Goal: Task Accomplishment & Management: Manage account settings

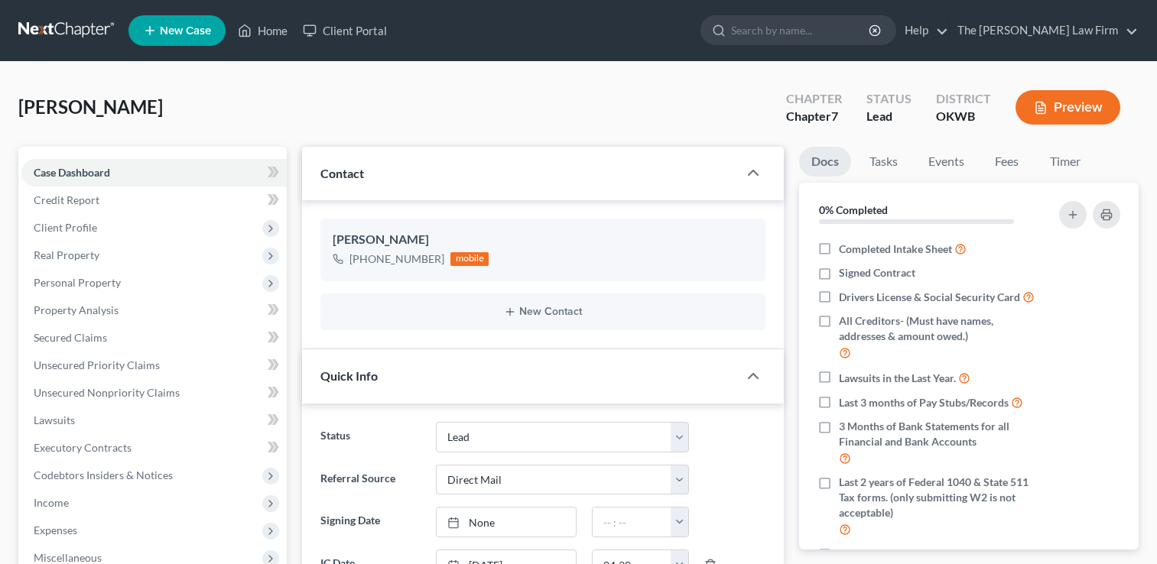
select select "5"
select select "2"
select select "0"
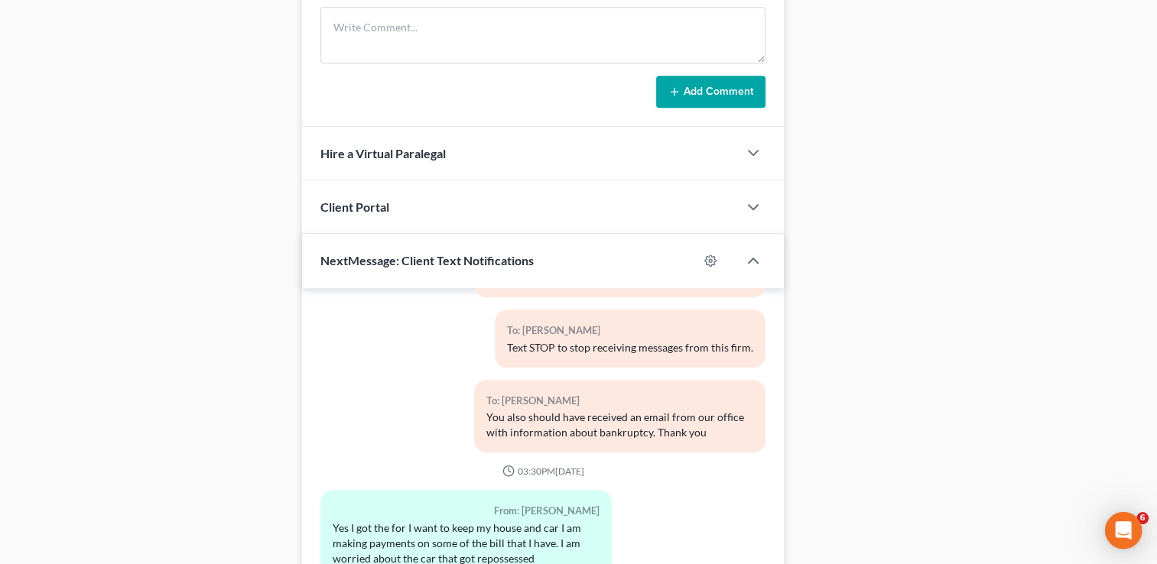
scroll to position [931, 0]
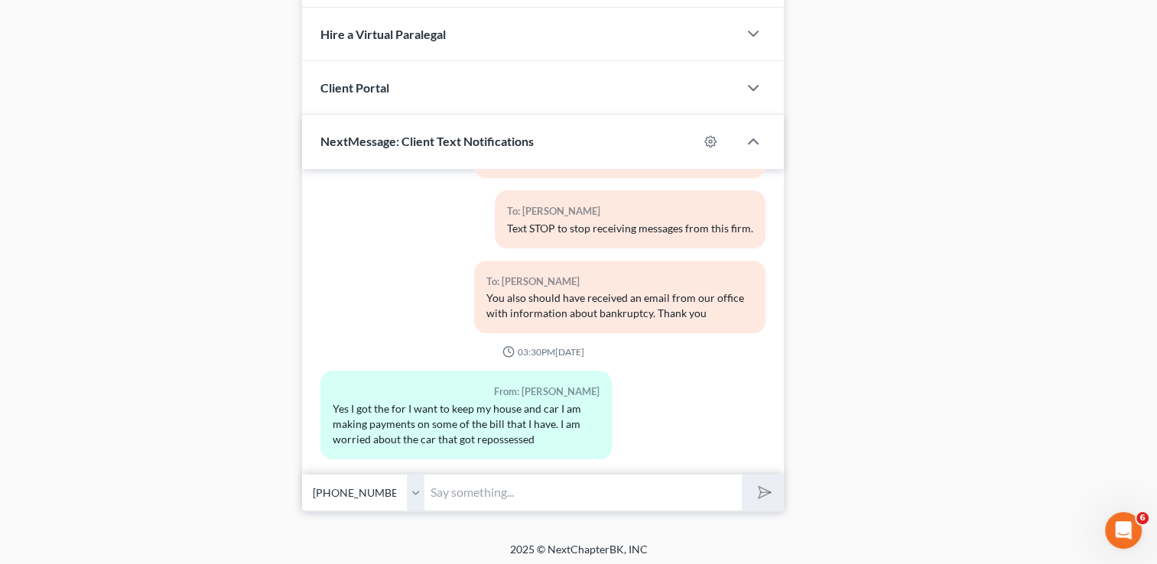
click at [579, 487] on input "text" at bounding box center [582, 492] width 317 height 37
click at [730, 494] on input "Let me get you back on the schedule for a phone consult" at bounding box center [582, 492] width 317 height 37
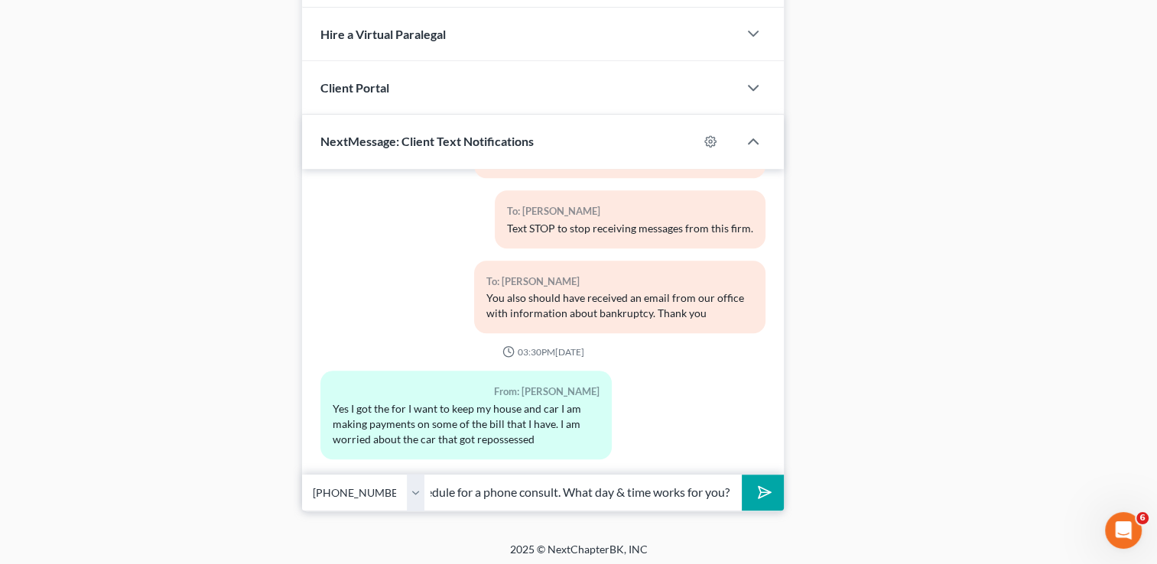
scroll to position [0, 171]
type input "Let me get you back on the schedule for a phone consult. What day & time works …"
click at [755, 497] on button "submit" at bounding box center [763, 493] width 42 height 36
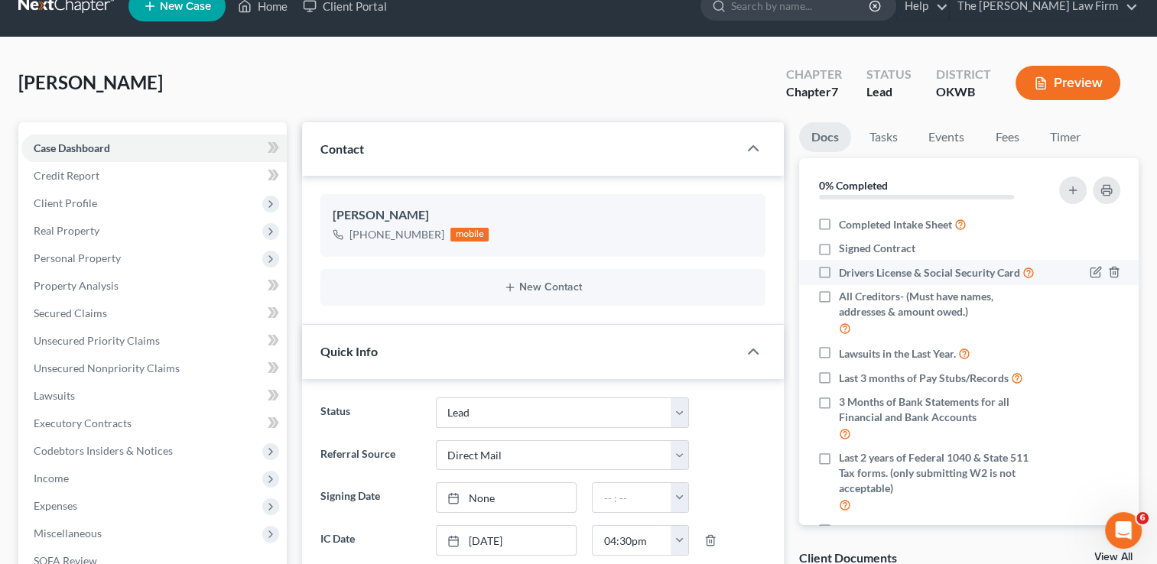
scroll to position [0, 0]
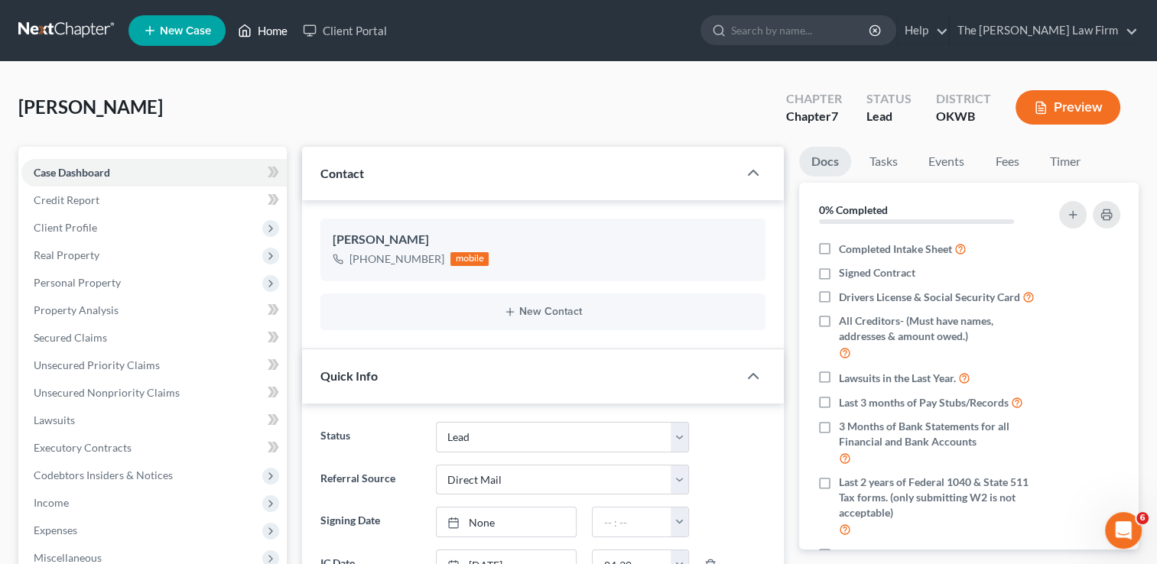
click at [281, 32] on link "Home" at bounding box center [262, 31] width 65 height 28
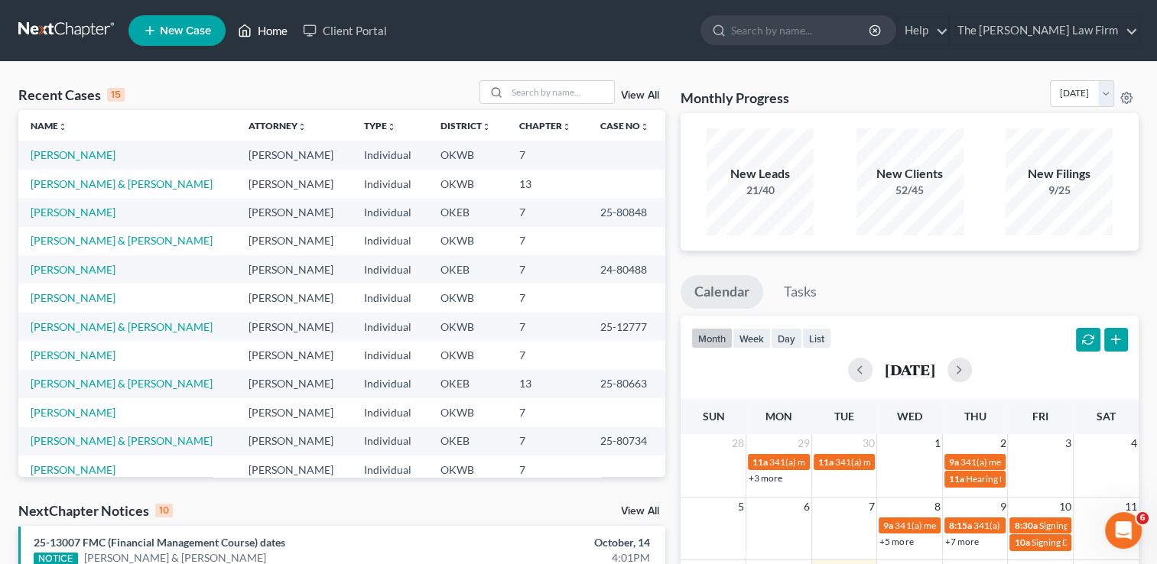
click at [262, 34] on link "Home" at bounding box center [262, 31] width 65 height 28
click at [69, 154] on link "[PERSON_NAME]" at bounding box center [73, 154] width 85 height 13
select select "2"
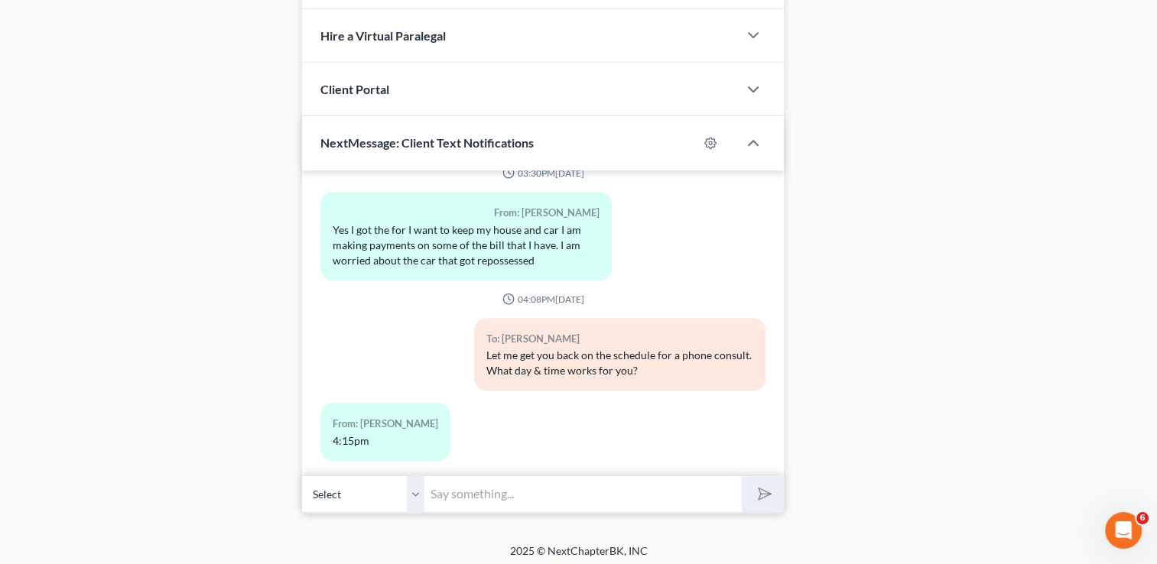
scroll to position [931, 0]
click at [601, 487] on input "text" at bounding box center [582, 492] width 317 height 37
type input "[DATE]?"
click at [759, 490] on polygon "submit" at bounding box center [762, 493] width 18 height 18
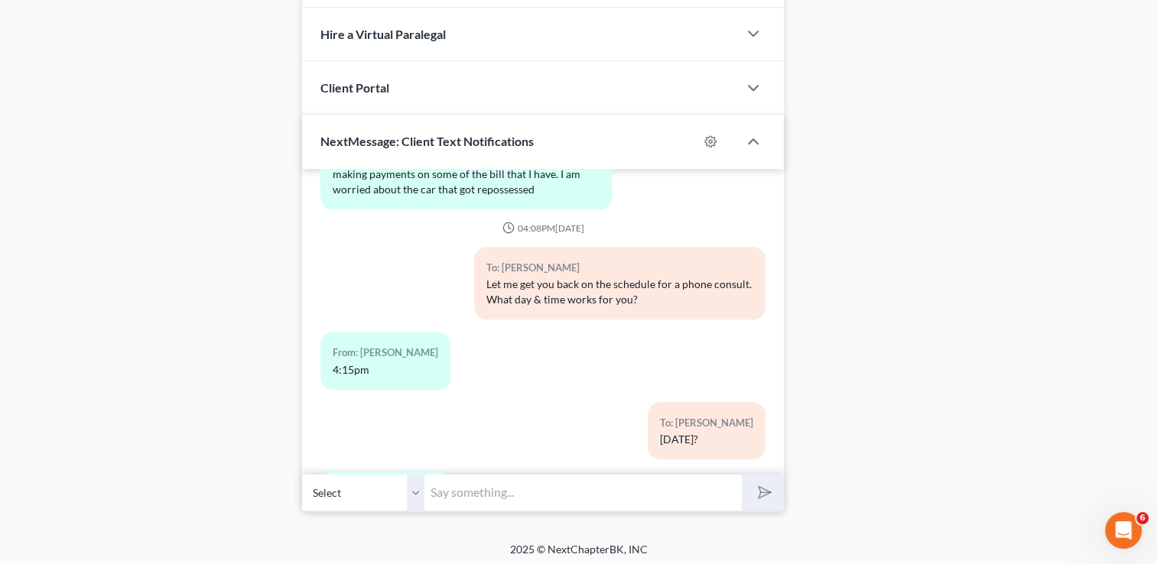
scroll to position [457, 0]
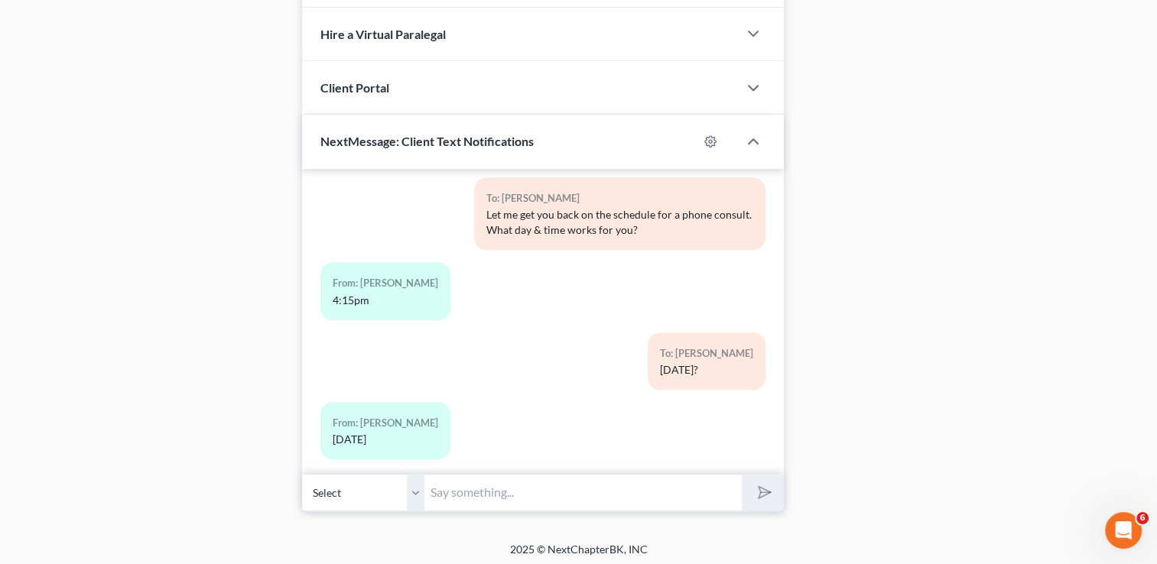
click at [513, 482] on input "text" at bounding box center [582, 492] width 317 height 37
type input "Great! Thank you"
click at [757, 496] on button "submit" at bounding box center [763, 493] width 42 height 36
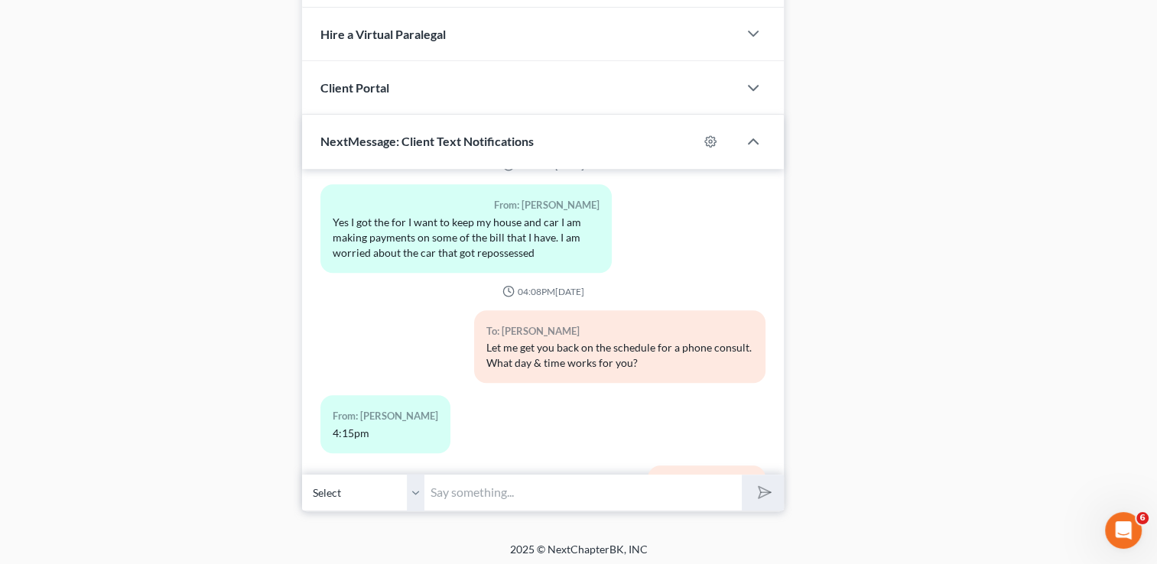
scroll to position [298, 0]
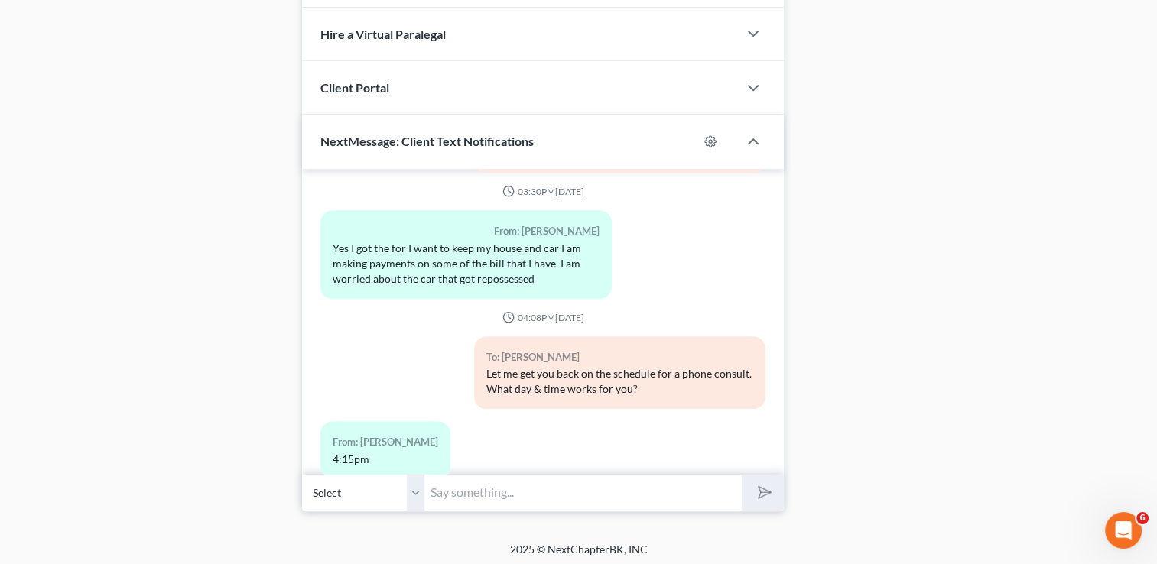
drag, startPoint x: 545, startPoint y: 260, endPoint x: 313, endPoint y: 228, distance: 234.0
click at [313, 228] on div "From: [PERSON_NAME] Yes I got the for I want to keep my house and car I am maki…" at bounding box center [466, 260] width 307 height 100
drag, startPoint x: 343, startPoint y: 246, endPoint x: 352, endPoint y: 246, distance: 8.4
copy div "Yes I got the for I want to keep my house and car I am making payments on some …"
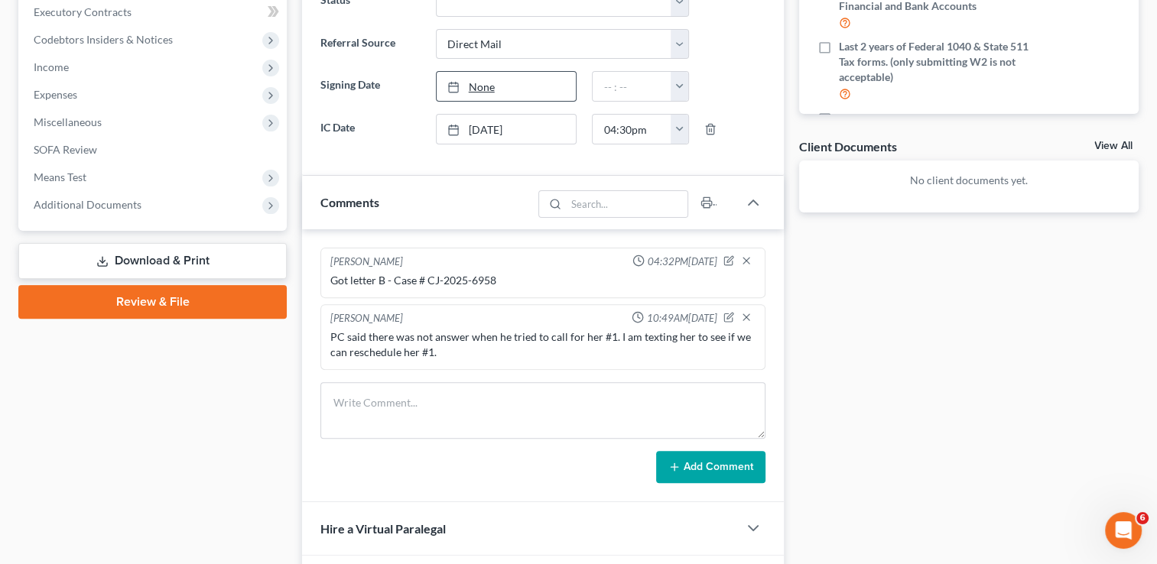
scroll to position [242, 0]
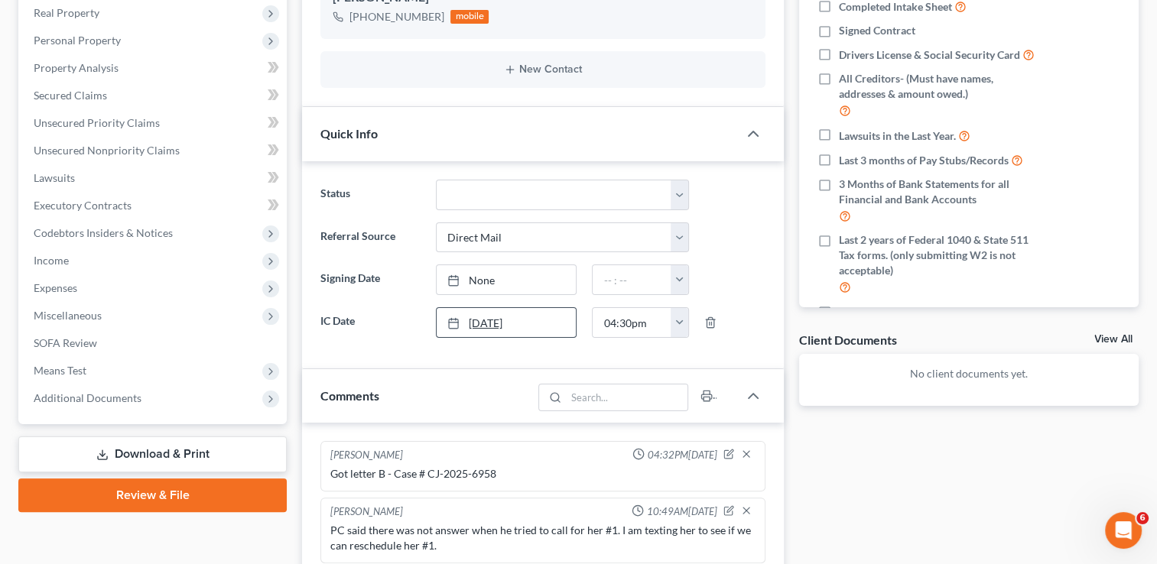
click at [523, 317] on link "[DATE]" at bounding box center [507, 322] width 140 height 29
click at [680, 327] on button "button" at bounding box center [679, 322] width 17 height 29
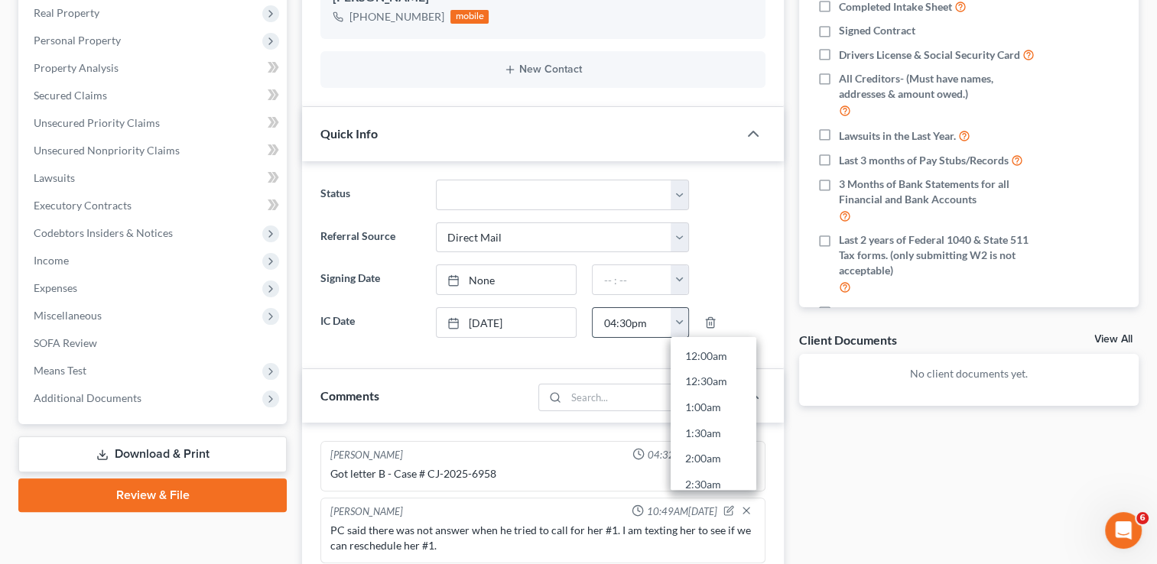
click at [623, 323] on input "04:30pm" at bounding box center [632, 322] width 79 height 29
drag, startPoint x: 620, startPoint y: 319, endPoint x: 631, endPoint y: 324, distance: 12.0
click at [631, 324] on input "04:30pm" at bounding box center [632, 322] width 79 height 29
type input "04:15pm"
click at [747, 246] on div "Referral Source Select Word Of Mouth Previous Clients Direct Mail Website Googl…" at bounding box center [543, 238] width 460 height 31
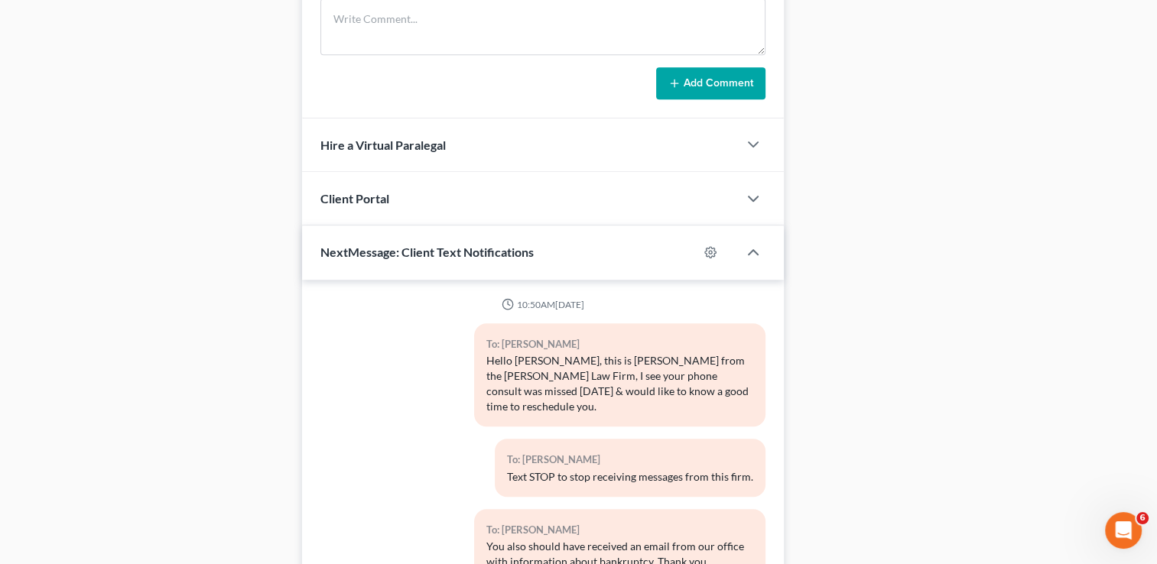
scroll to position [931, 0]
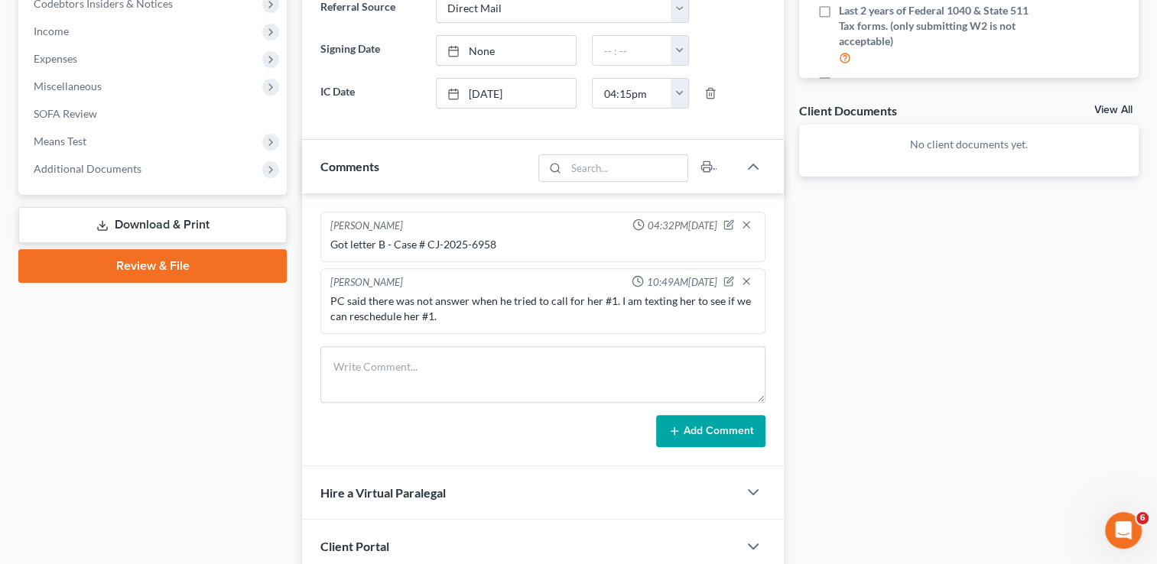
scroll to position [13, 0]
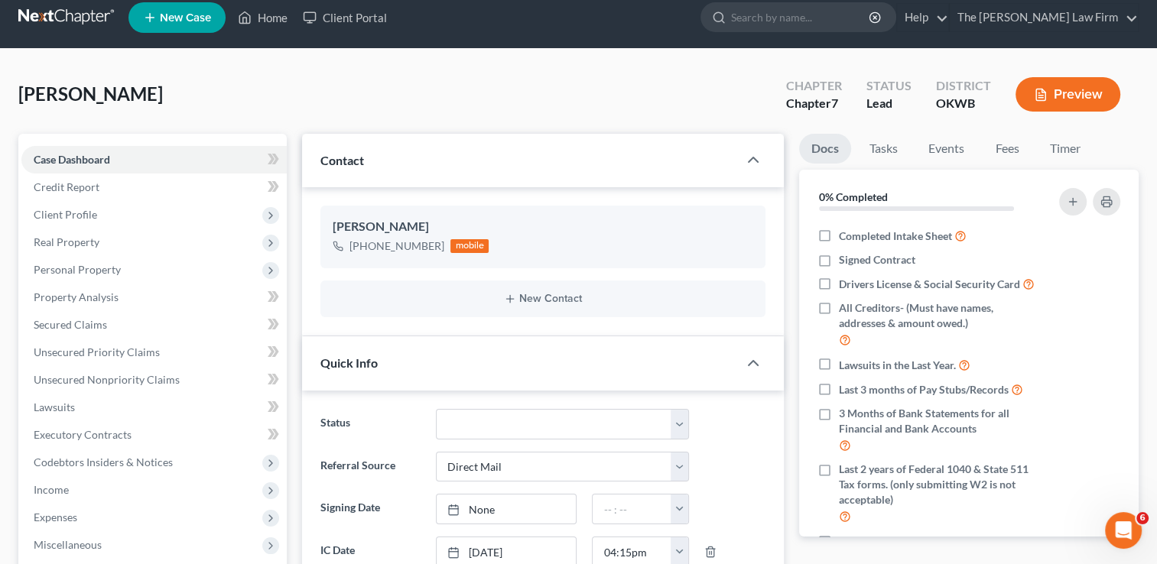
click at [349, 93] on div "[PERSON_NAME] Upgraded Chapter Chapter 7 Status Lead District OKWB Preview" at bounding box center [578, 100] width 1121 height 67
click at [885, 154] on link "Tasks" at bounding box center [883, 149] width 53 height 30
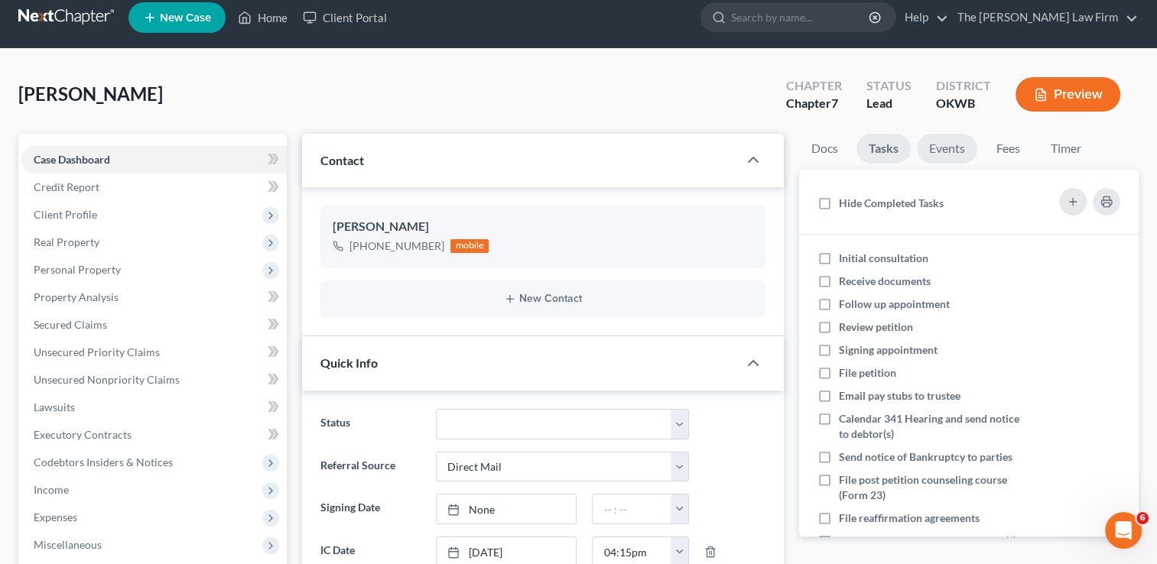
click at [938, 152] on link "Events" at bounding box center [947, 149] width 60 height 30
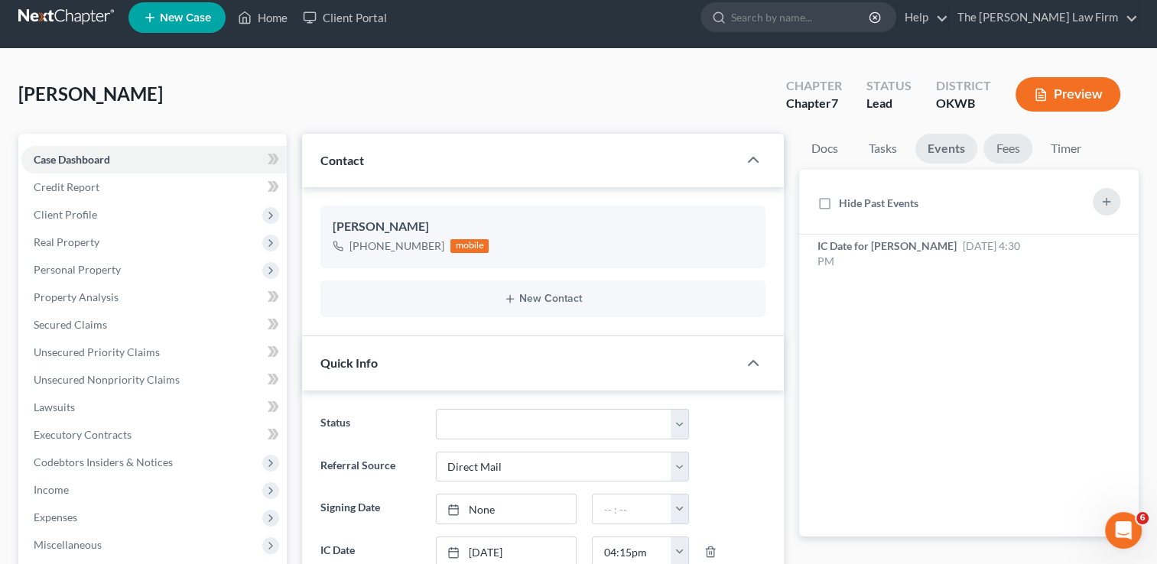
click at [1025, 151] on link "Fees" at bounding box center [1008, 149] width 49 height 30
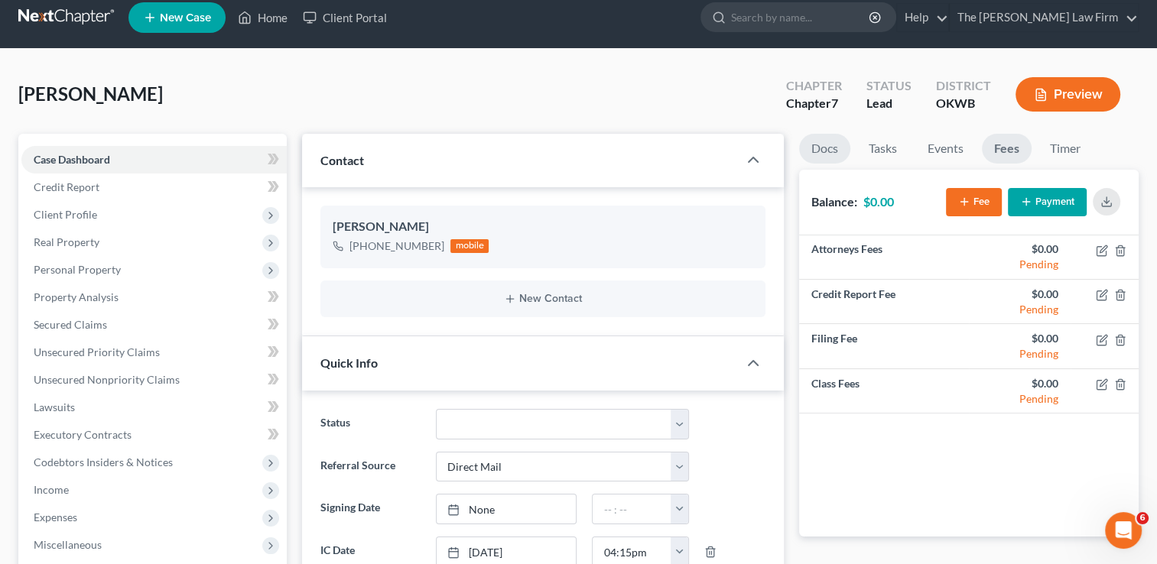
click at [830, 148] on link "Docs" at bounding box center [824, 149] width 51 height 30
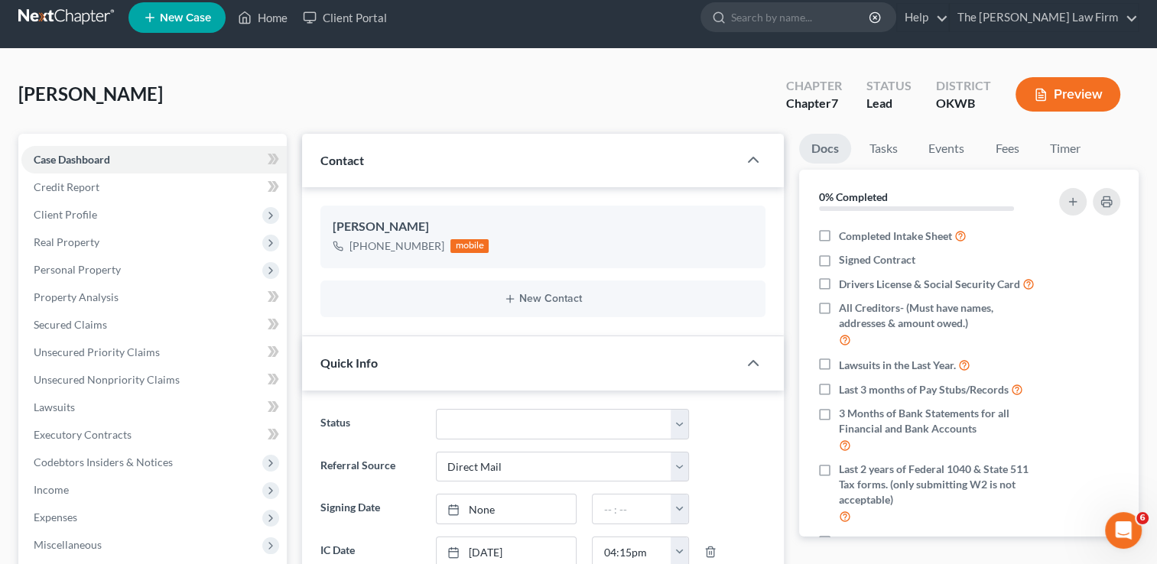
click at [661, 104] on div "[PERSON_NAME] Upgraded Chapter Chapter 7 Status Lead District OKWB Preview" at bounding box center [578, 100] width 1121 height 67
click at [951, 153] on link "Events" at bounding box center [946, 149] width 60 height 30
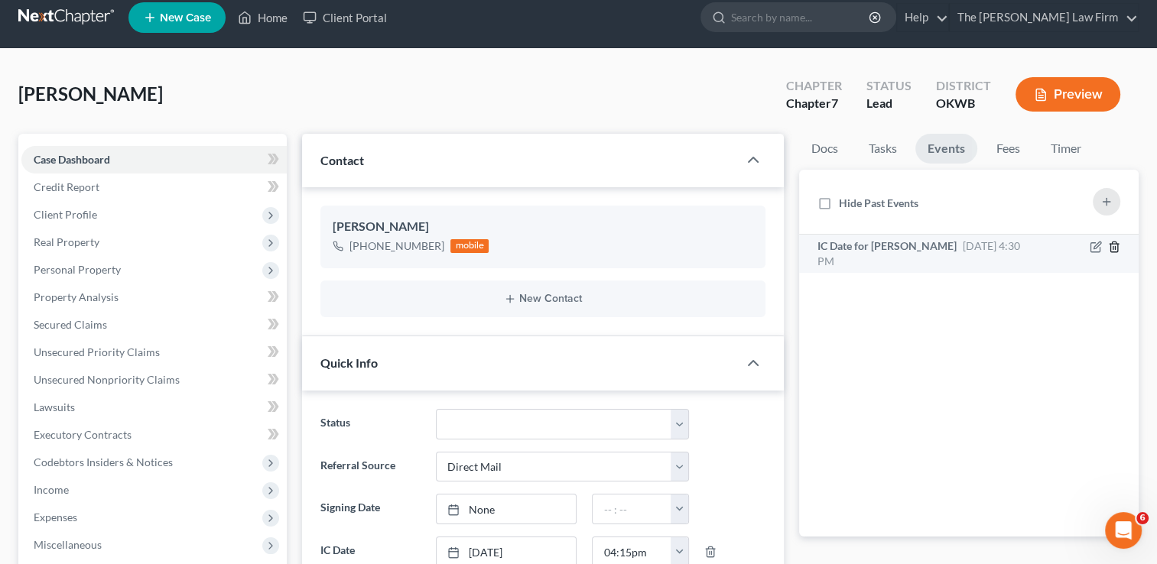
click at [1116, 251] on icon "button" at bounding box center [1114, 247] width 7 height 10
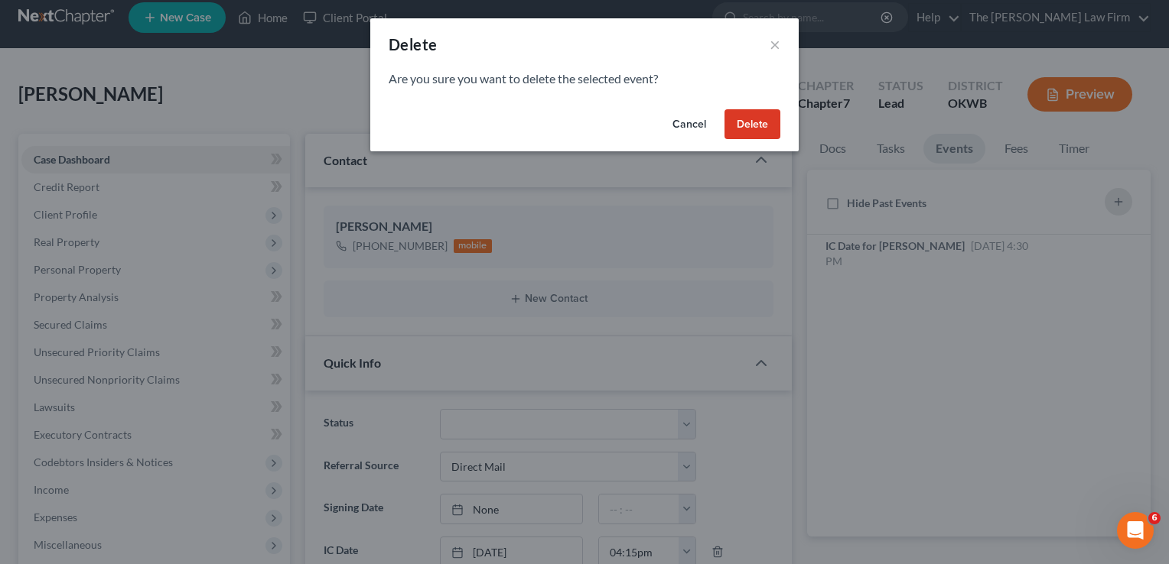
click at [759, 127] on button "Delete" at bounding box center [752, 124] width 56 height 31
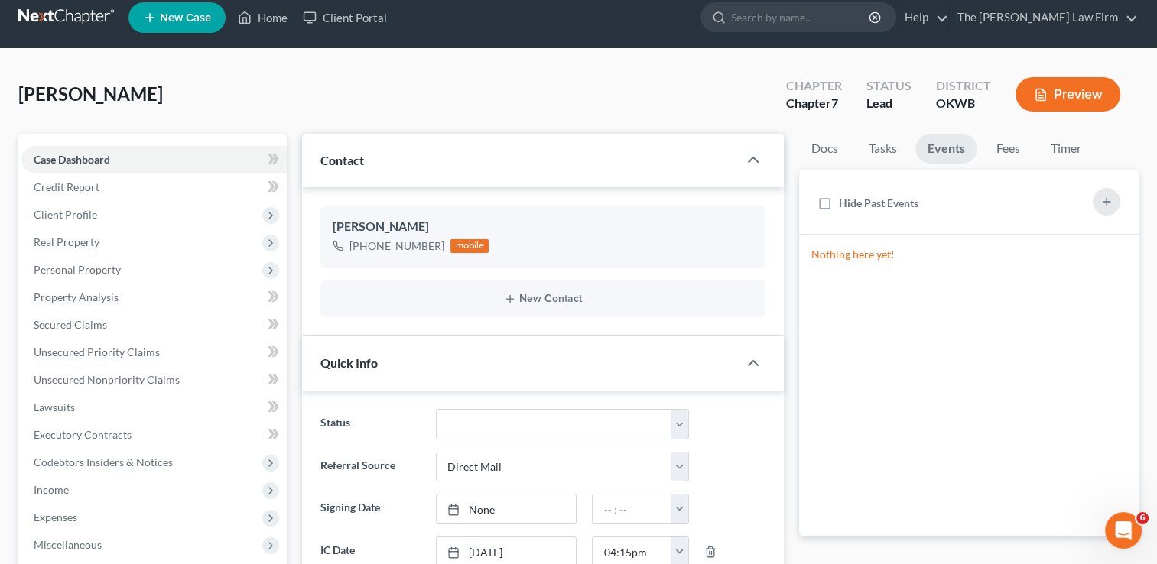
click at [638, 103] on div "[PERSON_NAME] Upgraded Chapter Chapter 7 Status Lead District OKWB Preview" at bounding box center [578, 100] width 1121 height 67
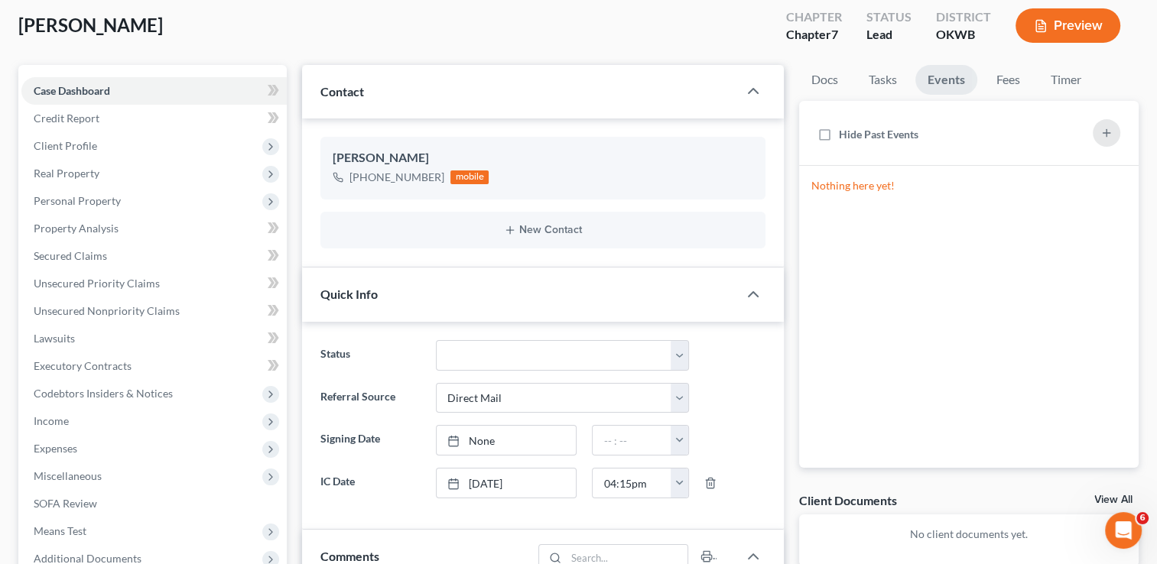
scroll to position [166, 0]
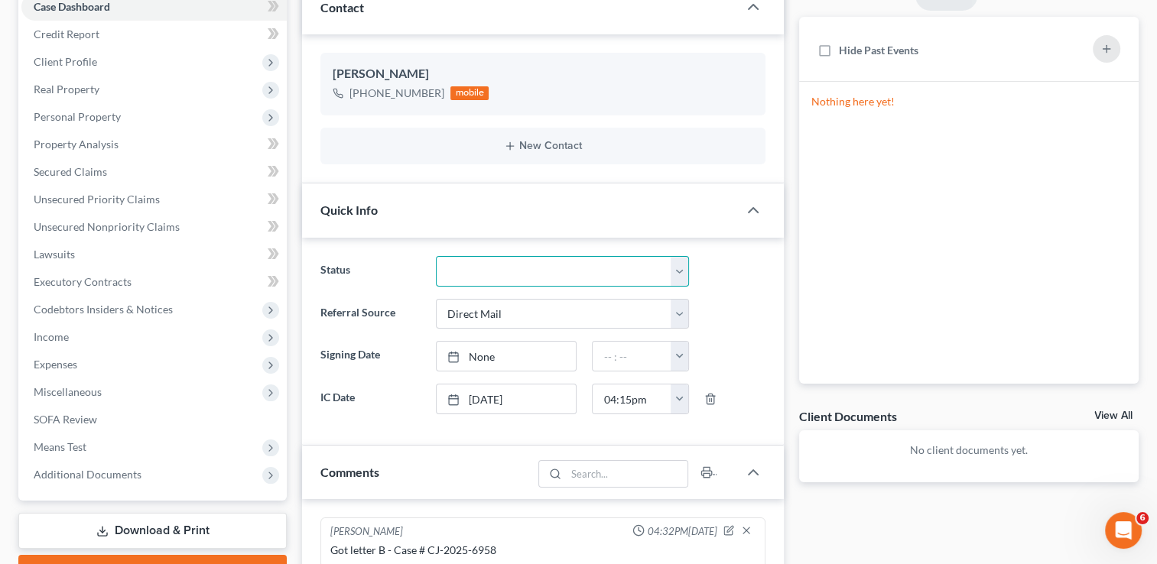
click at [533, 268] on select "Discharged Dismissed Filed Info Sent In Progress Lead Lost Lead Ready to File R…" at bounding box center [562, 271] width 253 height 31
click at [436, 256] on select "Discharged Dismissed Filed Info Sent In Progress Lead Lost Lead Ready to File R…" at bounding box center [562, 271] width 253 height 31
select select "5"
click at [363, 352] on label "Signing Date" at bounding box center [370, 356] width 115 height 31
click at [545, 356] on link "[DATE]" at bounding box center [507, 356] width 140 height 29
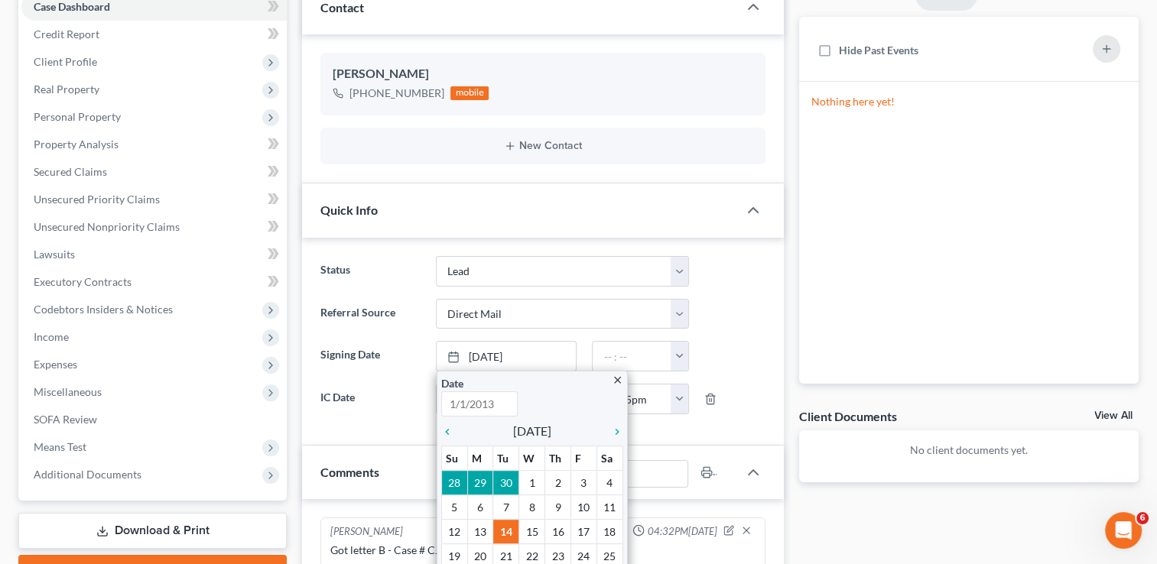
click at [346, 355] on label "Signing Date" at bounding box center [370, 356] width 115 height 31
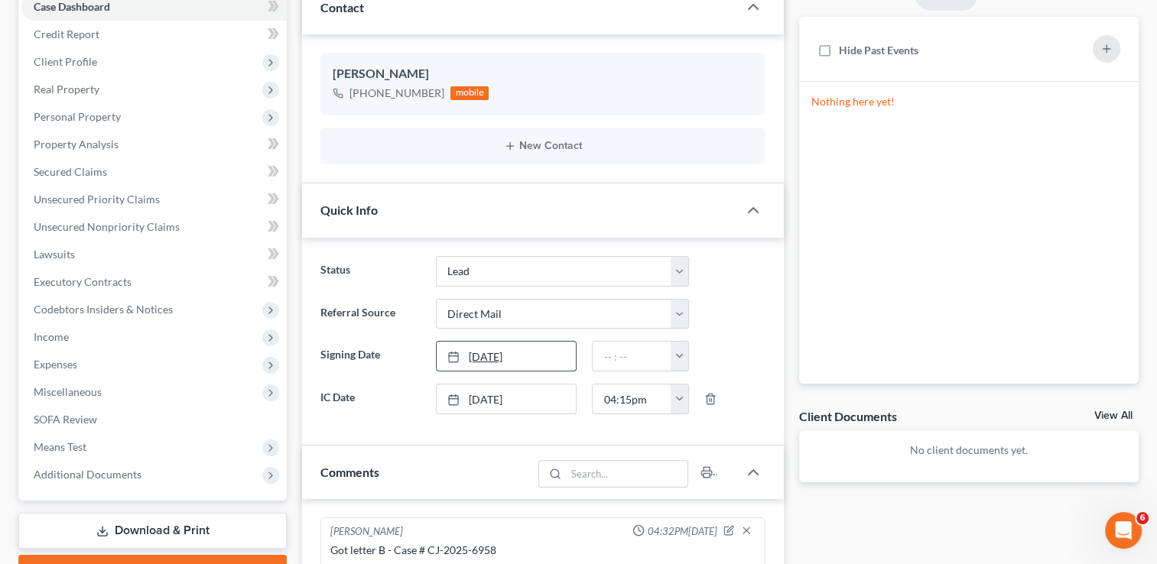
click at [453, 351] on icon at bounding box center [453, 357] width 12 height 12
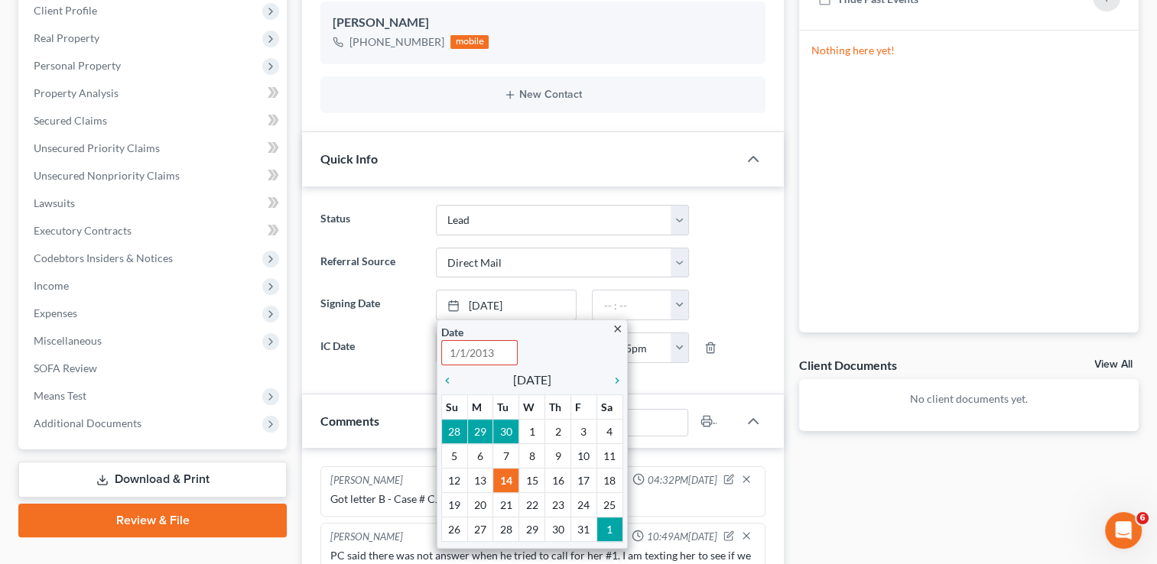
scroll to position [319, 0]
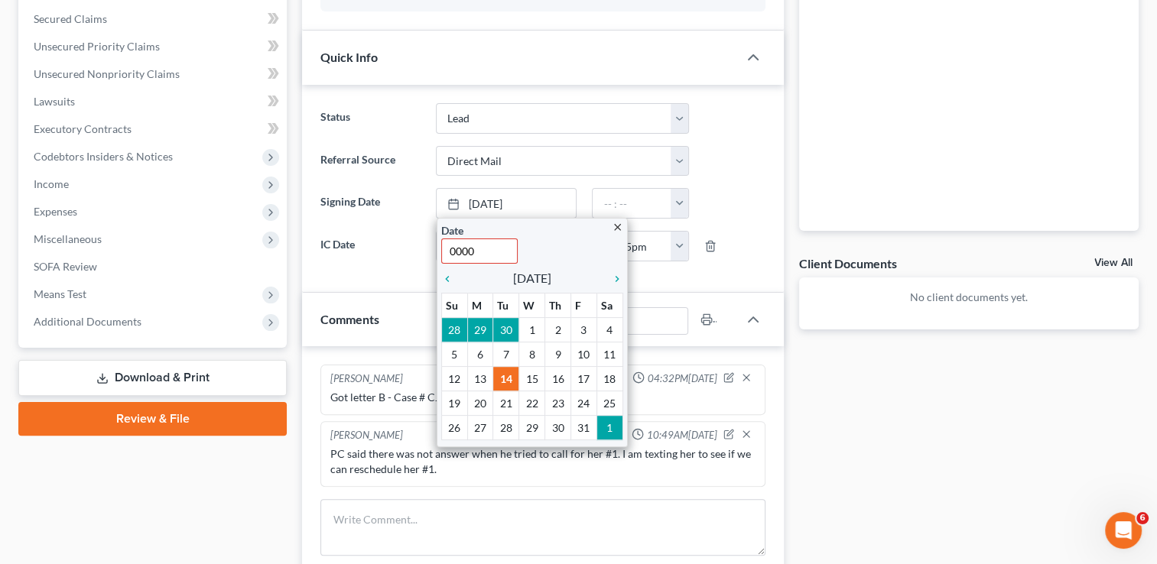
type input "00000"
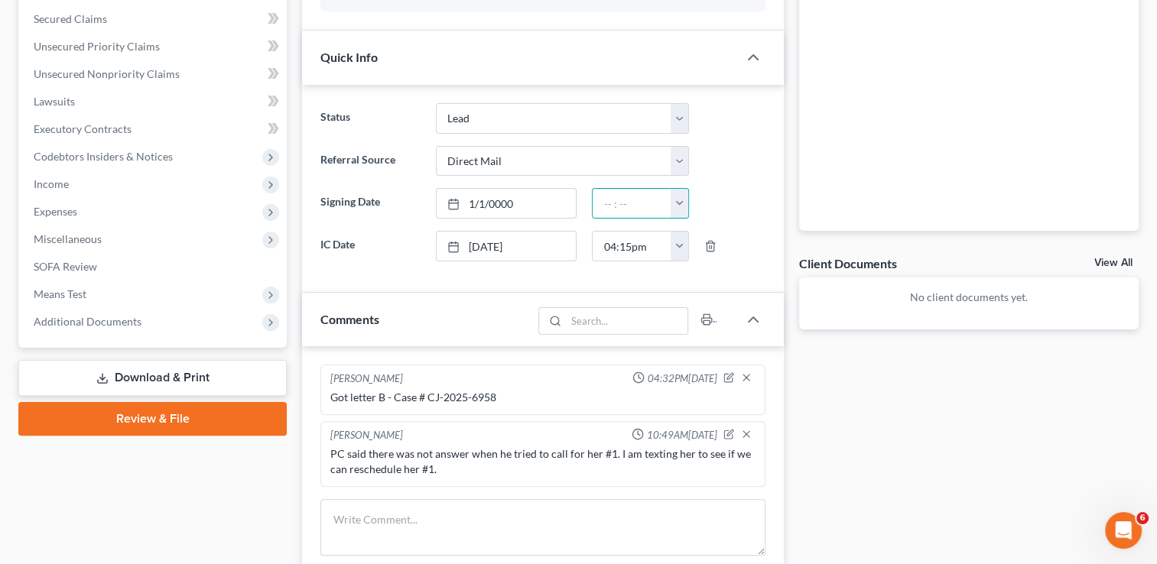
click at [435, 307] on div "Comments" at bounding box center [417, 319] width 230 height 53
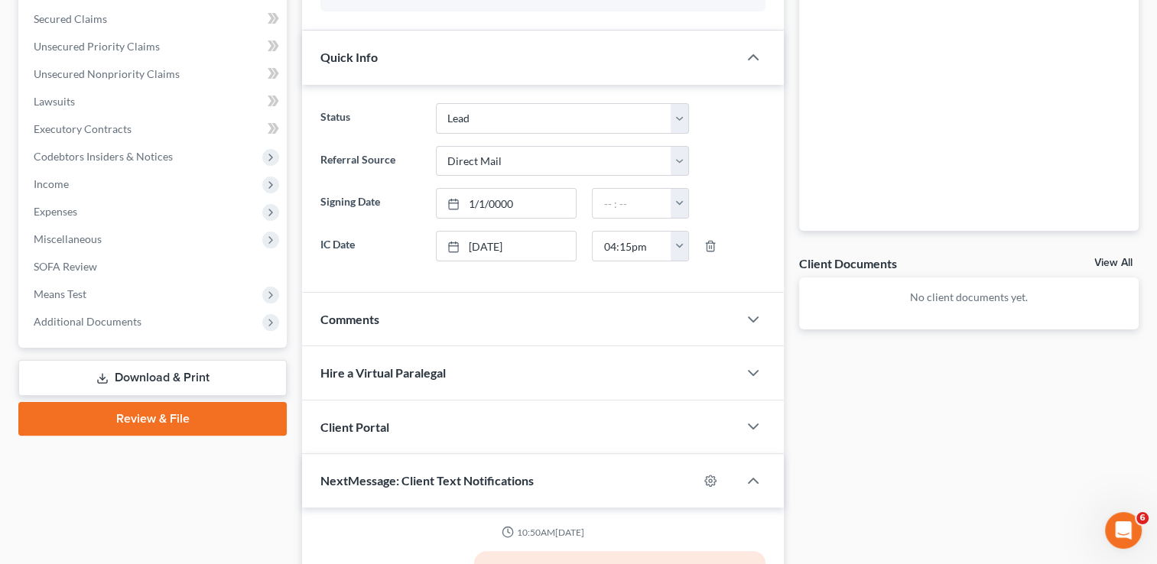
click at [886, 424] on div "Docs Tasks Events Fees Timer 0% Completed Nothing here yet! Completed Intake Sh…" at bounding box center [969, 339] width 355 height 1023
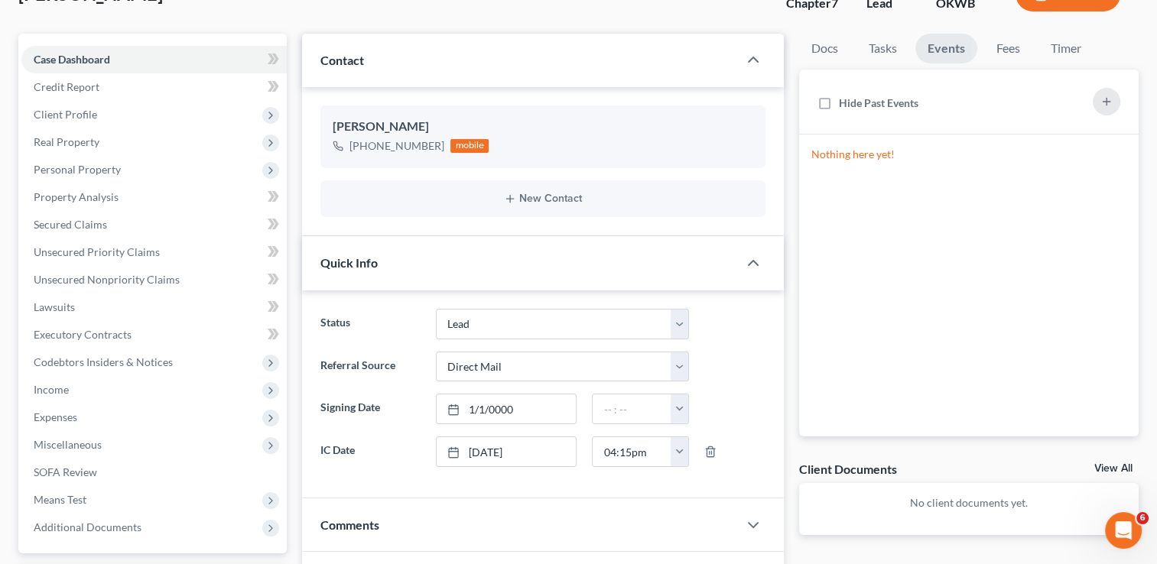
scroll to position [0, 0]
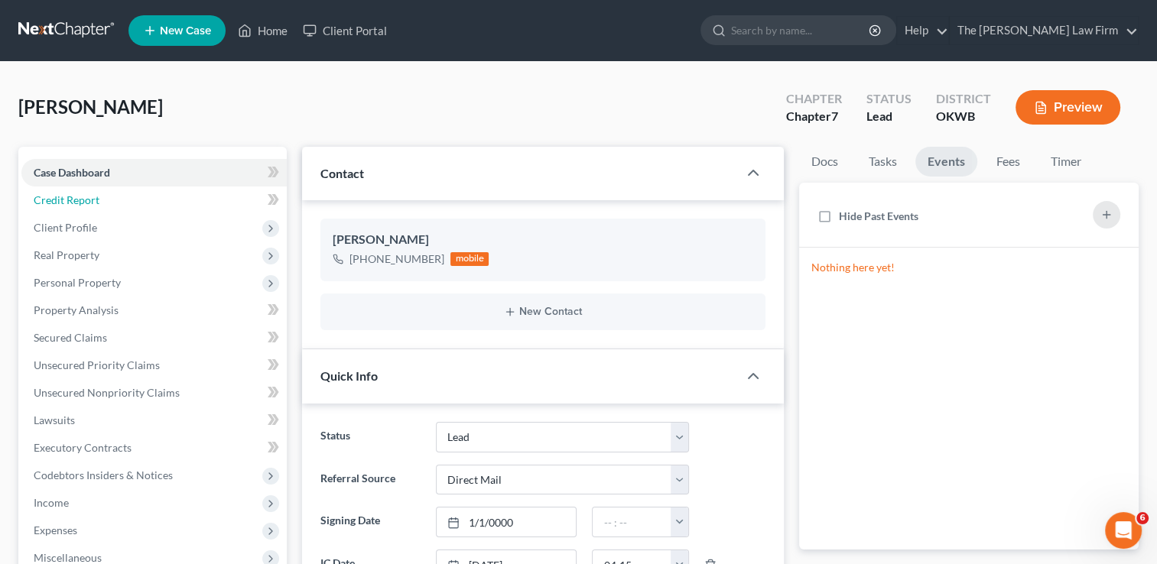
drag, startPoint x: 73, startPoint y: 200, endPoint x: 8, endPoint y: 223, distance: 69.4
click at [73, 202] on span "Credit Report" at bounding box center [67, 200] width 66 height 13
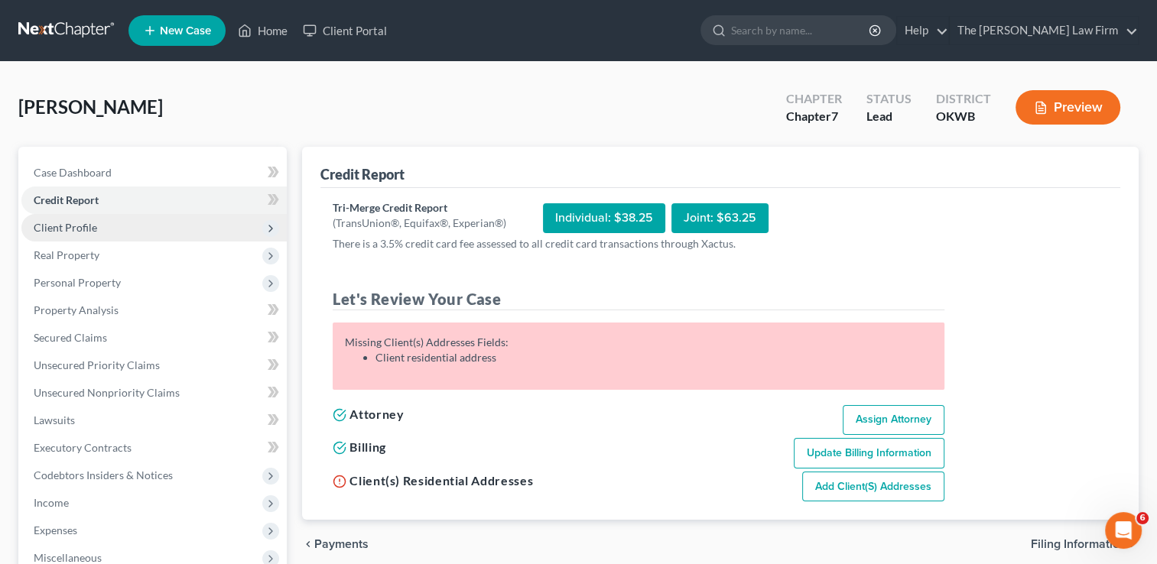
click at [76, 232] on span "Client Profile" at bounding box center [65, 227] width 63 height 13
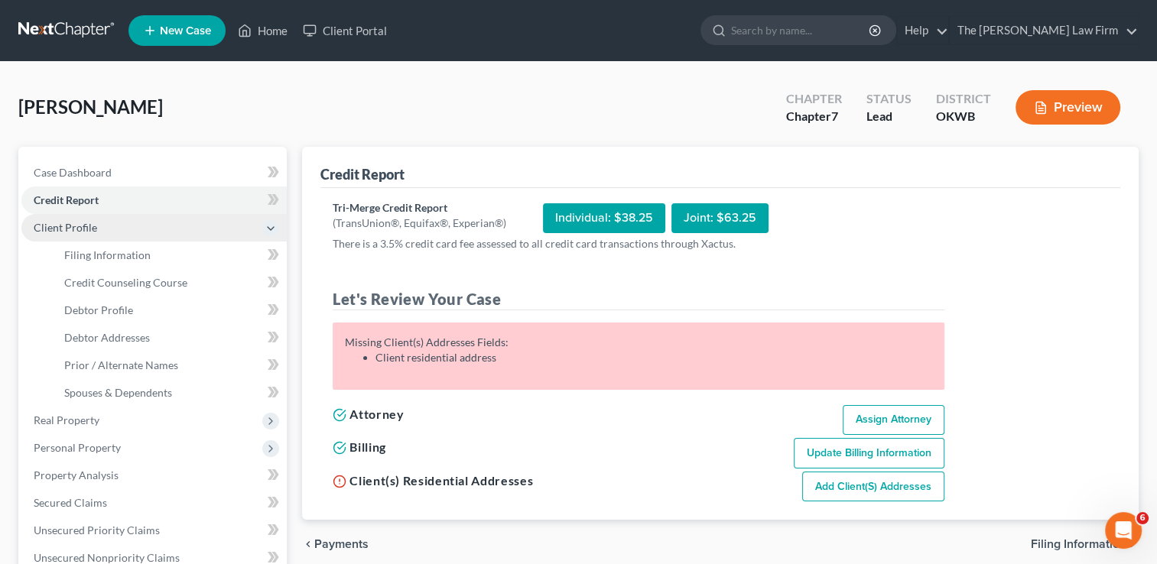
click at [73, 227] on span "Client Profile" at bounding box center [65, 227] width 63 height 13
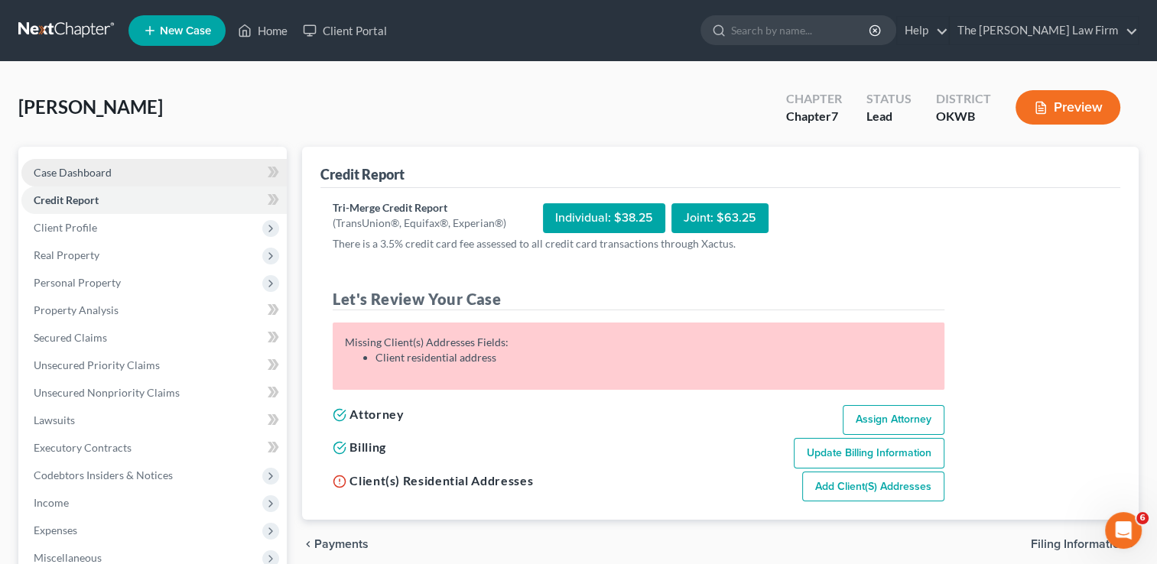
click at [68, 168] on span "Case Dashboard" at bounding box center [73, 172] width 78 height 13
select select "2"
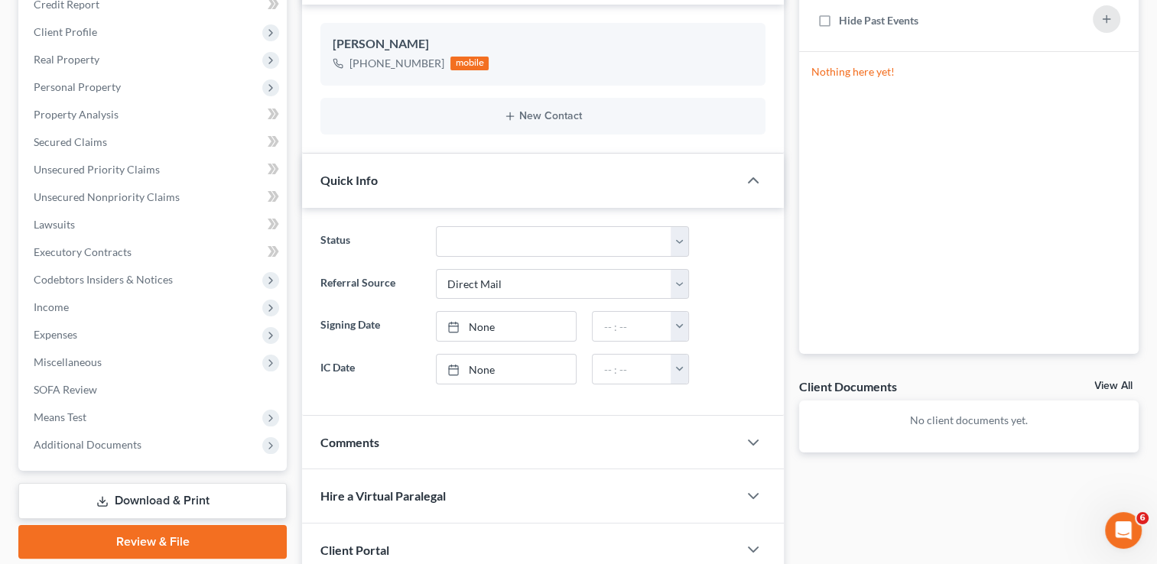
scroll to position [229, 0]
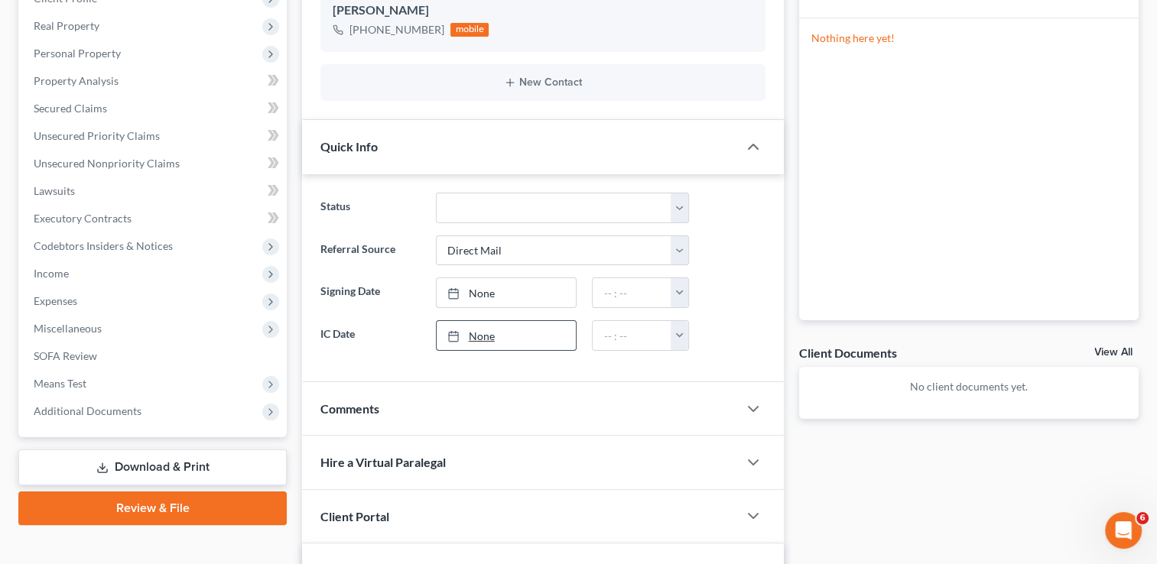
click at [517, 341] on link "None" at bounding box center [507, 335] width 140 height 29
type input "[DATE]"
click at [680, 328] on button "button" at bounding box center [679, 335] width 17 height 29
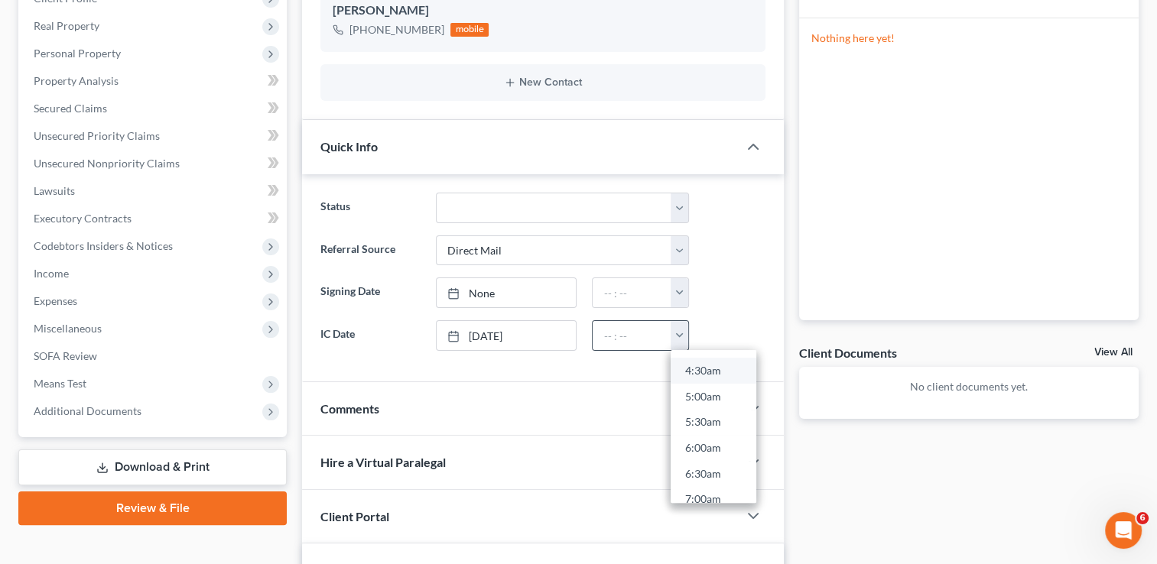
click at [694, 372] on link "4:30am" at bounding box center [714, 371] width 86 height 26
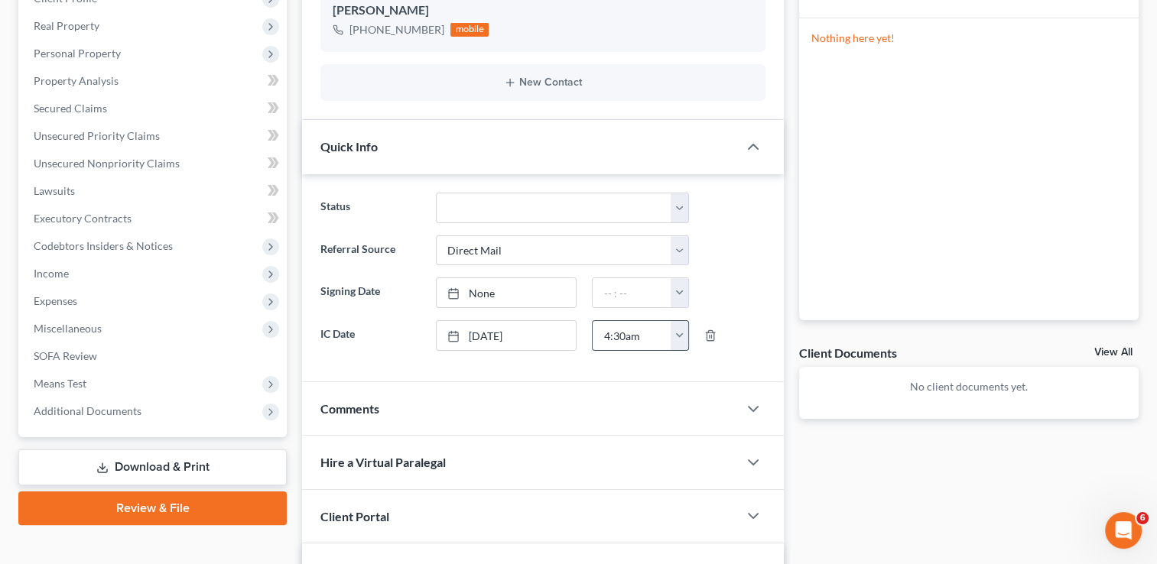
click at [675, 337] on button "button" at bounding box center [679, 335] width 17 height 29
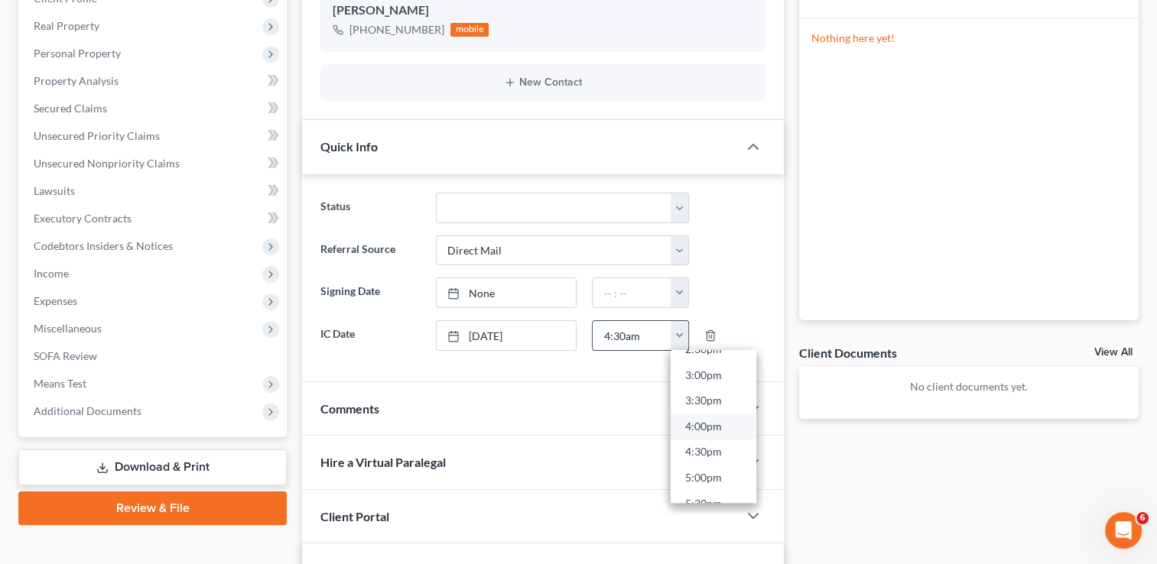
scroll to position [765, 0]
click at [713, 423] on link "4:00pm" at bounding box center [714, 427] width 86 height 26
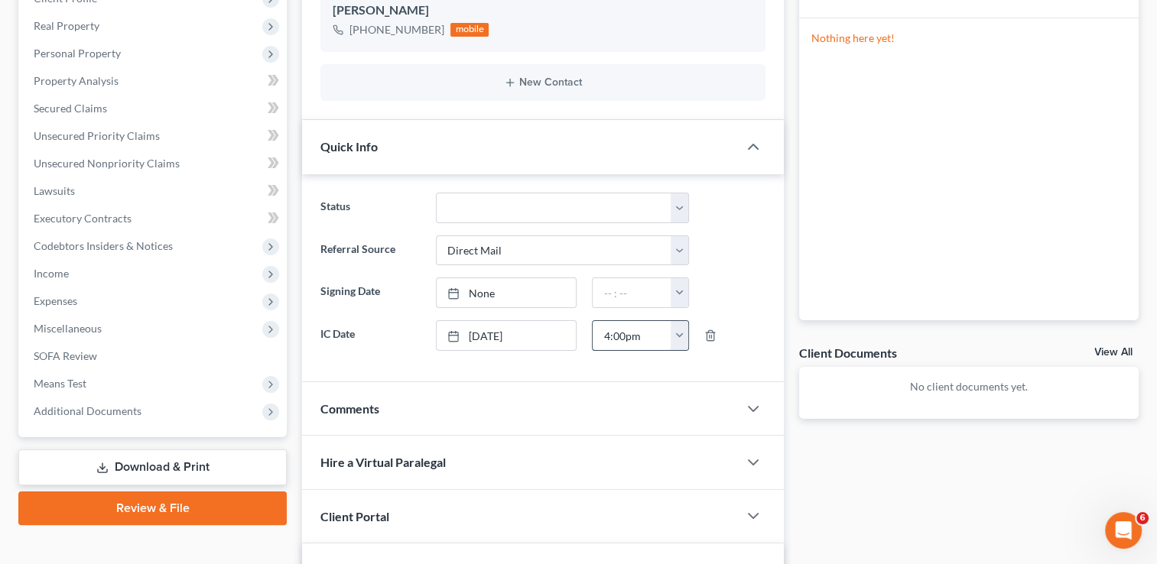
drag, startPoint x: 613, startPoint y: 331, endPoint x: 623, endPoint y: 336, distance: 10.3
click at [623, 336] on input "4:00pm" at bounding box center [632, 335] width 79 height 29
type input "4:15pm"
drag, startPoint x: 893, startPoint y: 476, endPoint x: 893, endPoint y: 487, distance: 10.7
click at [894, 480] on div "Docs Tasks Events Fees Timer 0% Completed Nothing here yet! Completed Intake Sh…" at bounding box center [969, 428] width 355 height 1023
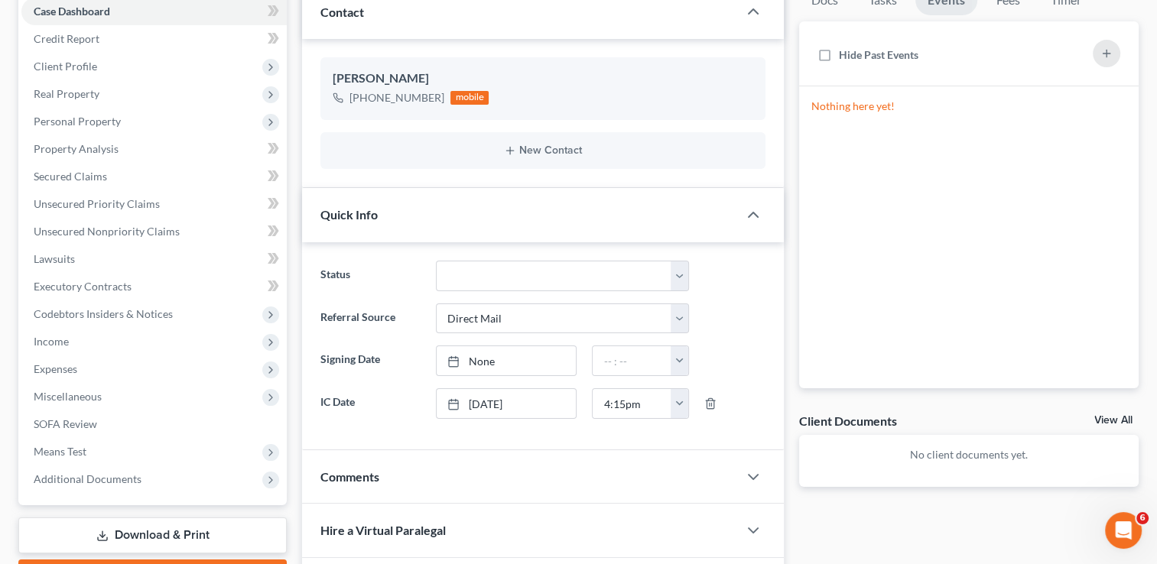
scroll to position [0, 0]
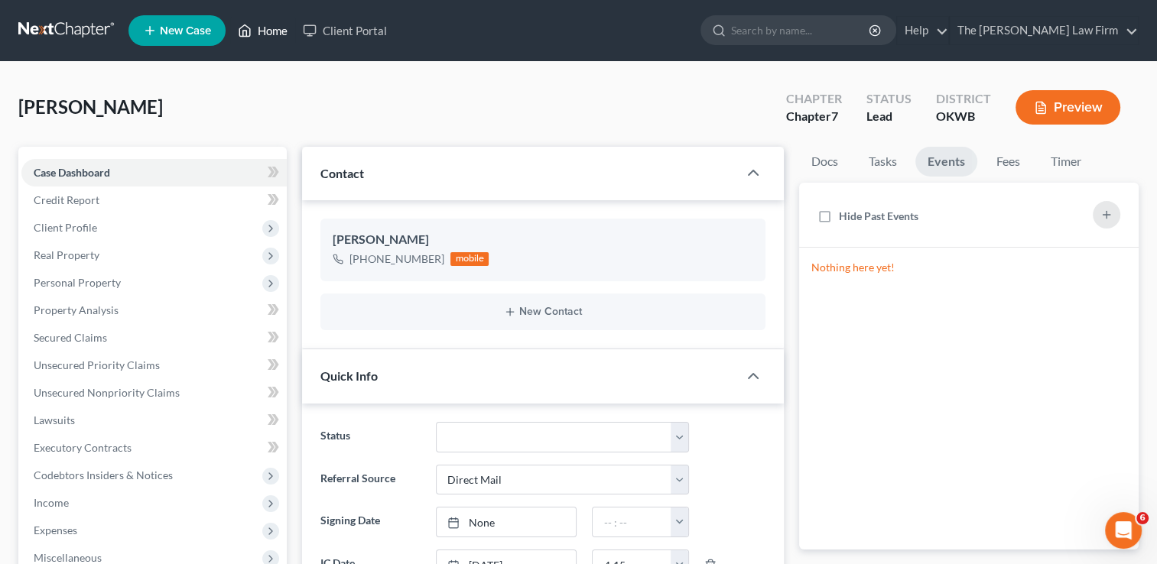
click at [269, 36] on link "Home" at bounding box center [262, 31] width 65 height 28
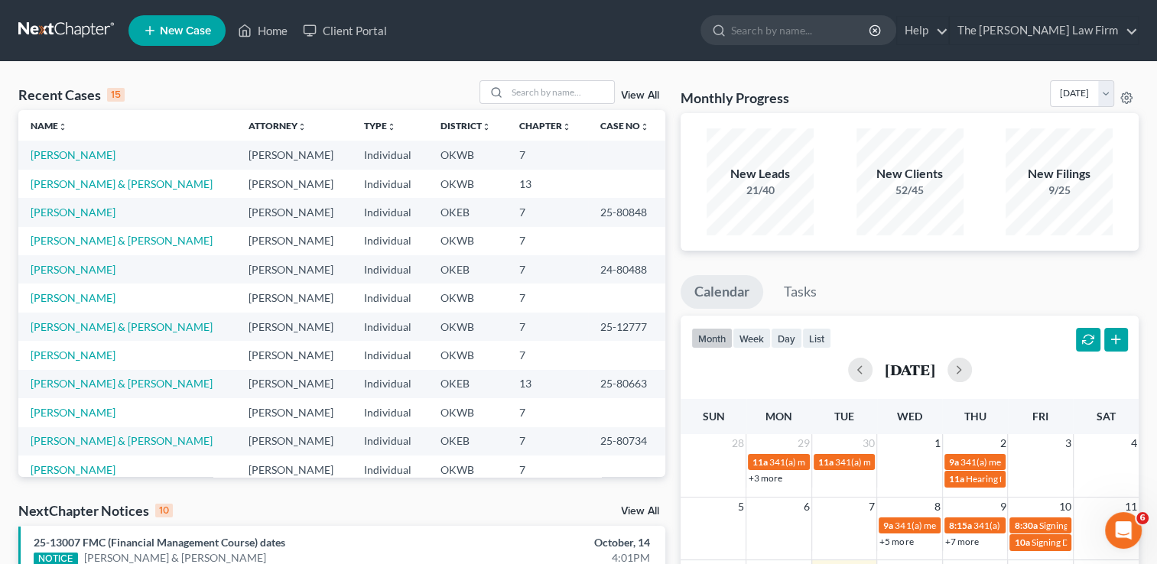
click at [645, 510] on link "View All" at bounding box center [640, 511] width 38 height 11
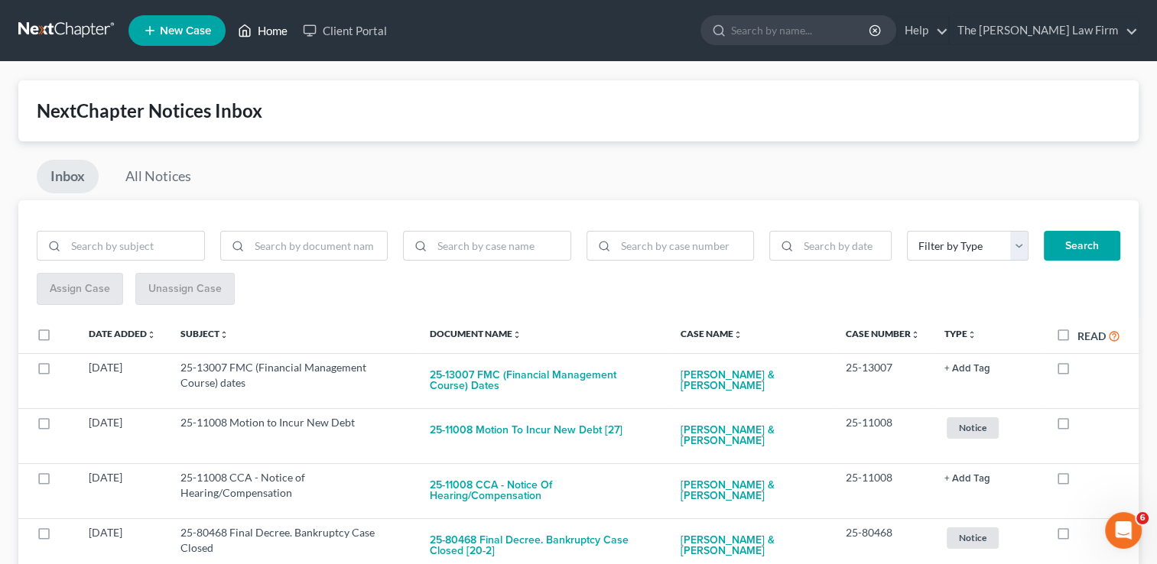
click at [258, 35] on link "Home" at bounding box center [262, 31] width 65 height 28
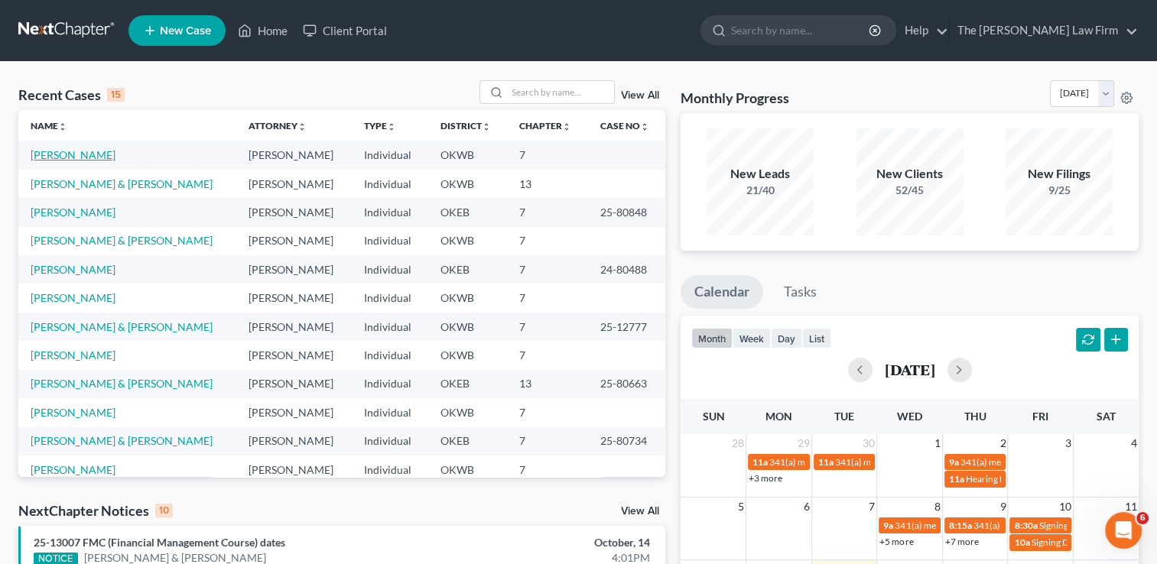
click at [78, 158] on link "[PERSON_NAME]" at bounding box center [73, 154] width 85 height 13
select select "2"
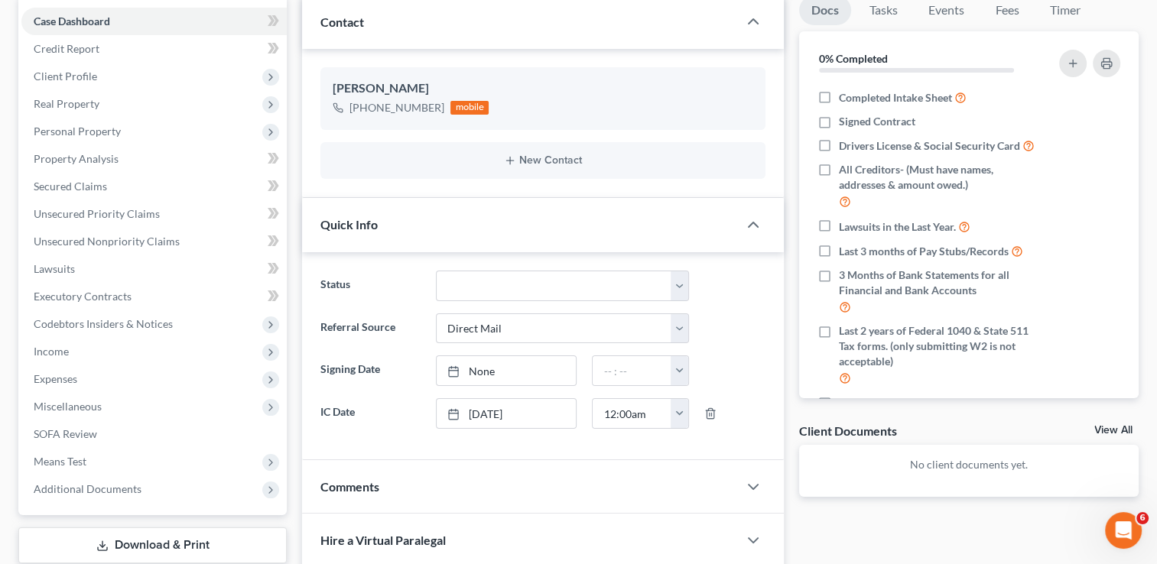
scroll to position [153, 0]
click at [951, 12] on link "Events" at bounding box center [946, 9] width 60 height 30
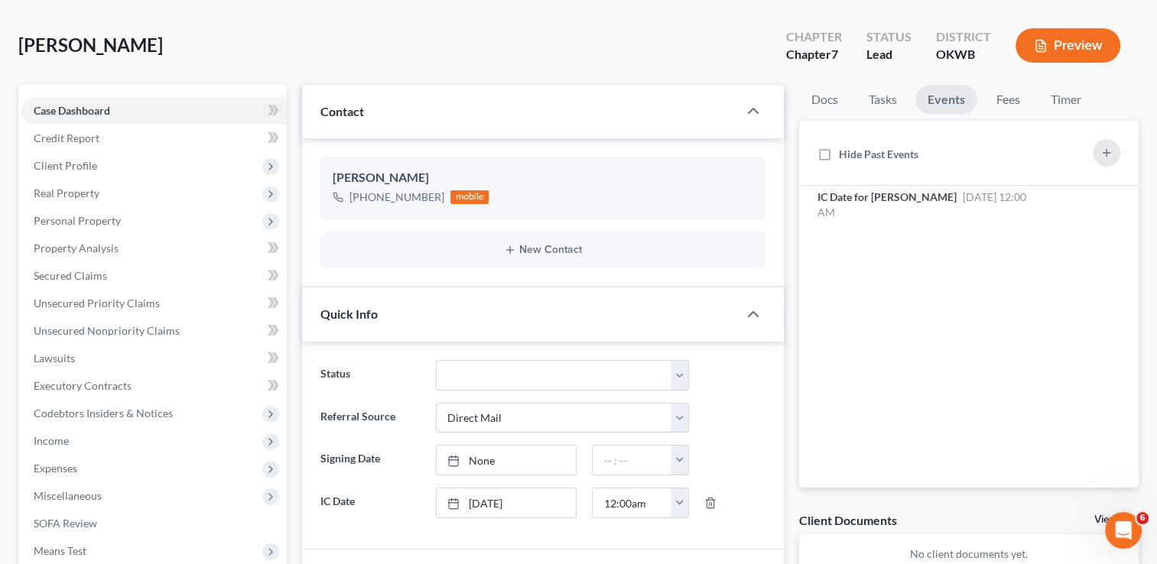
scroll to position [0, 0]
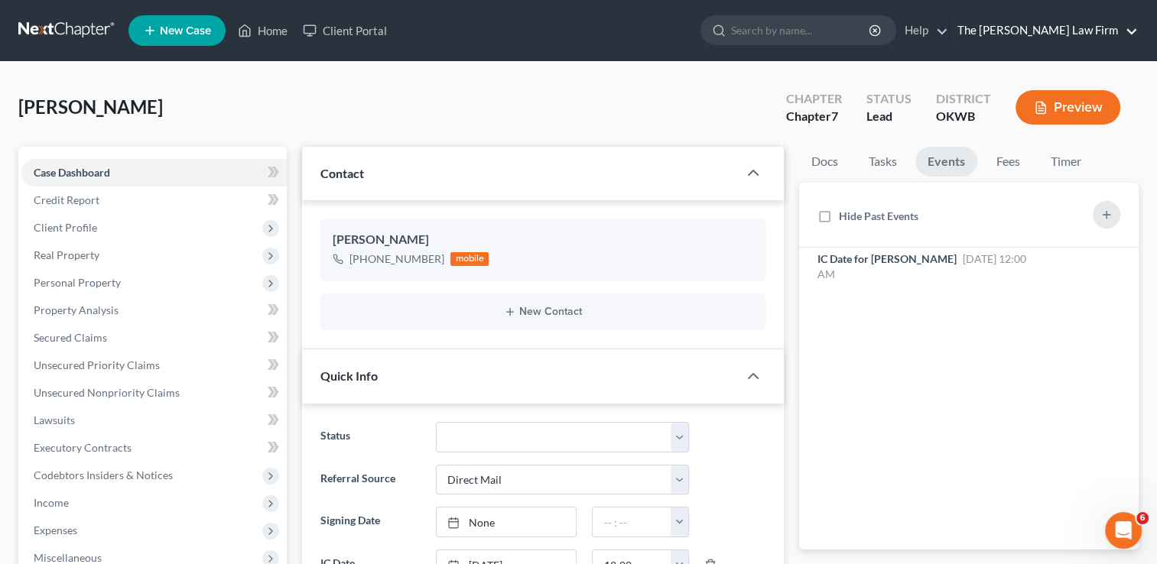
click at [1130, 28] on link "The [PERSON_NAME] Law Firm" at bounding box center [1044, 31] width 188 height 28
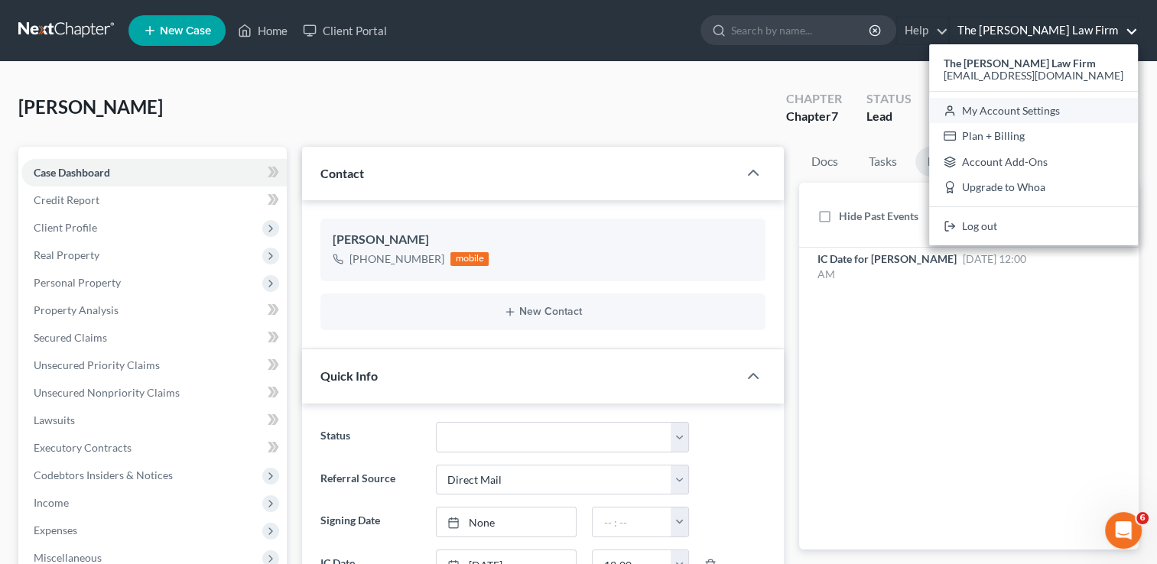
click at [1108, 117] on link "My Account Settings" at bounding box center [1033, 111] width 209 height 26
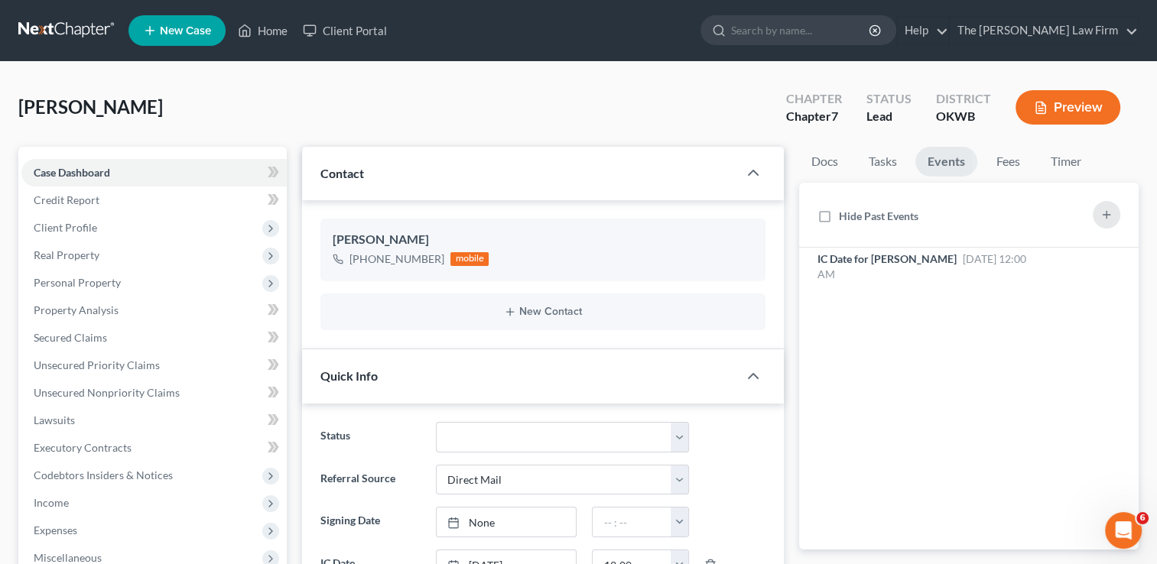
select select "23"
select select "37"
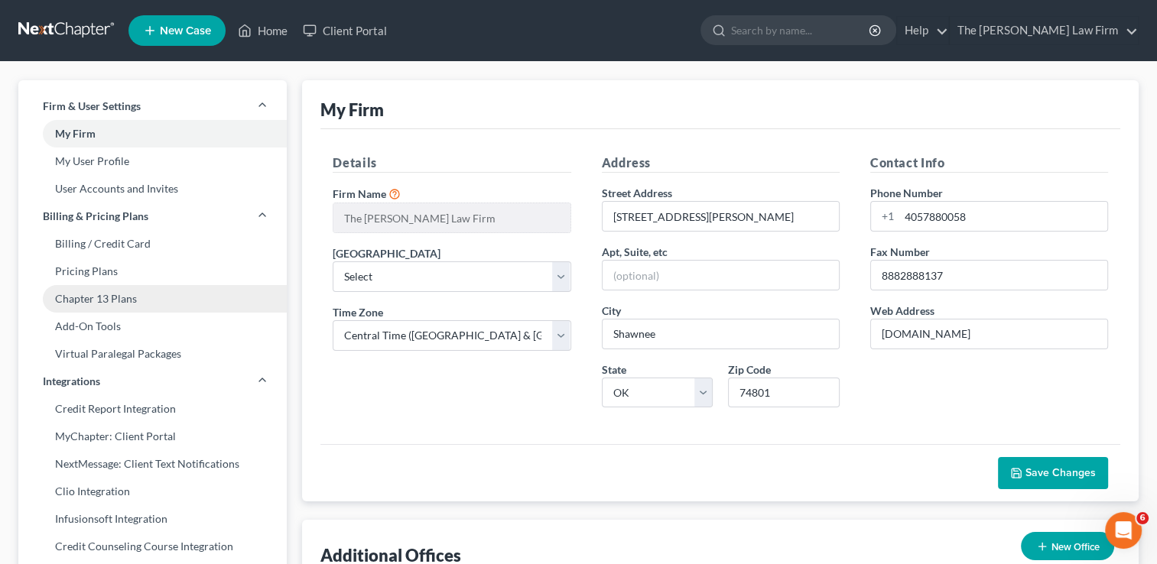
scroll to position [306, 0]
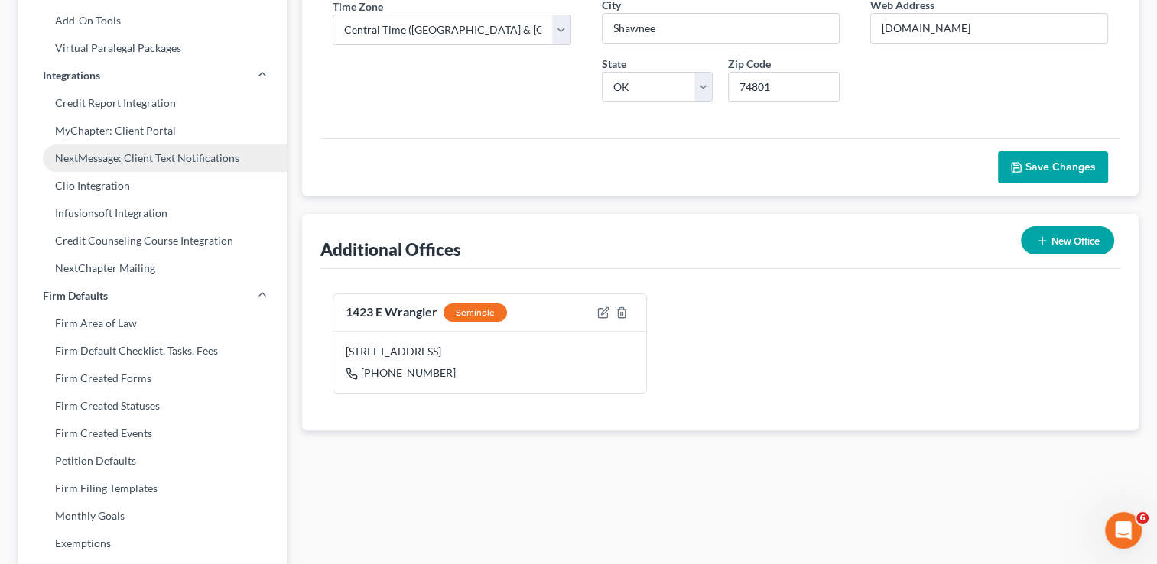
click at [158, 158] on link "NextMessage: Client Text Notifications" at bounding box center [152, 159] width 268 height 28
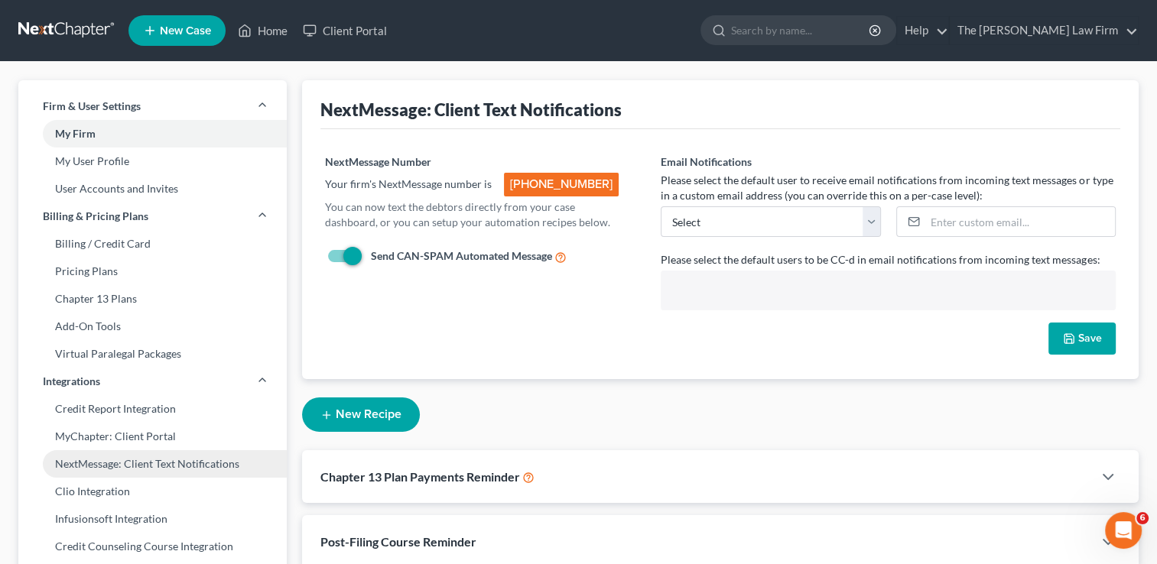
scroll to position [67, 0]
select select "23423"
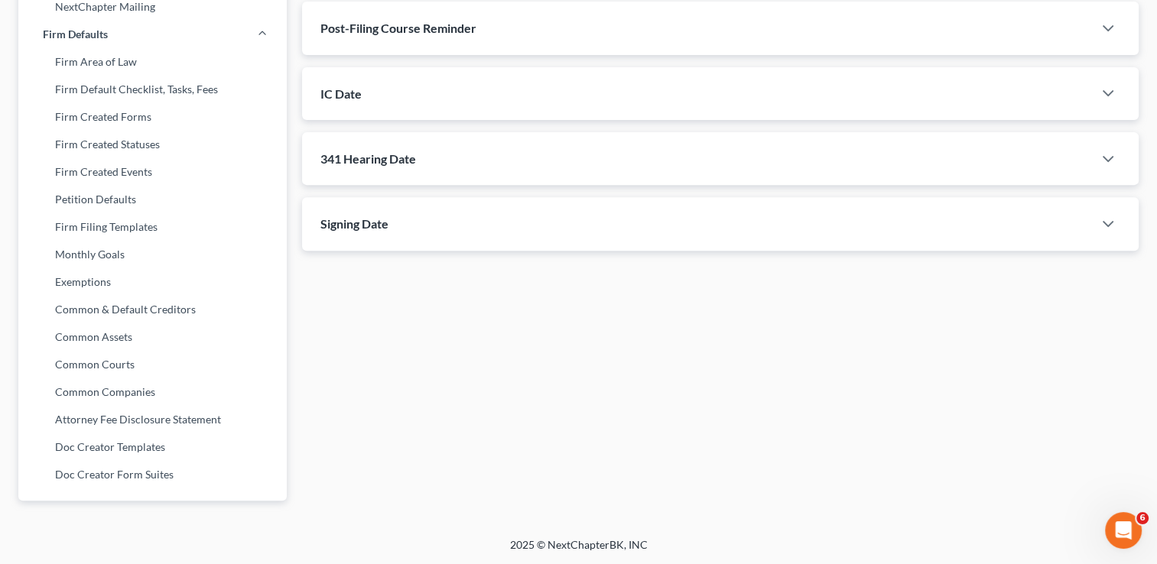
scroll to position [491, 0]
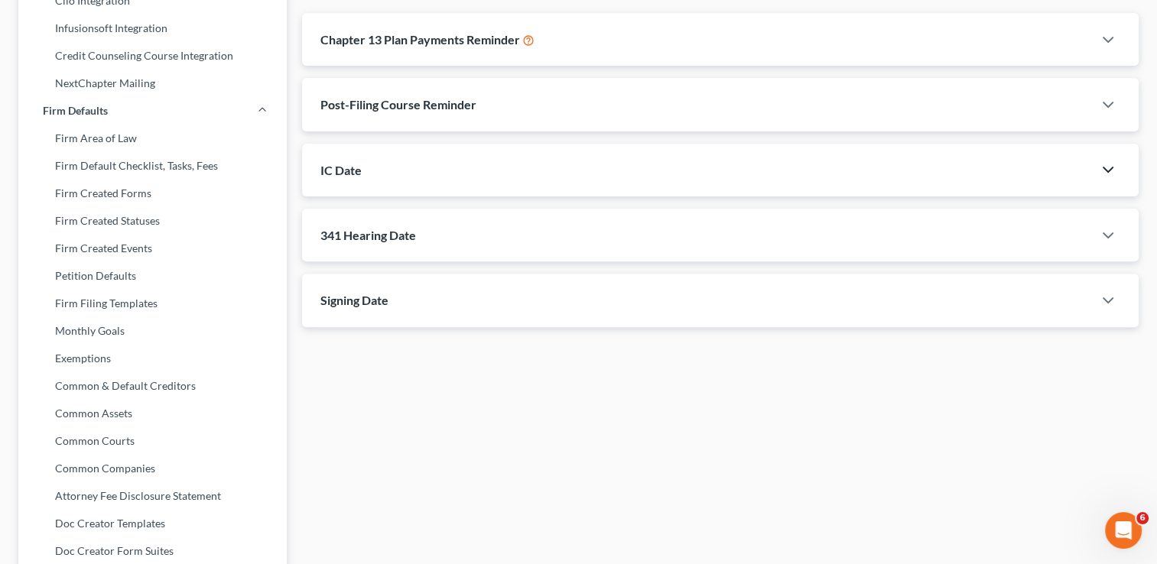
click at [1111, 161] on icon "button" at bounding box center [1108, 170] width 18 height 18
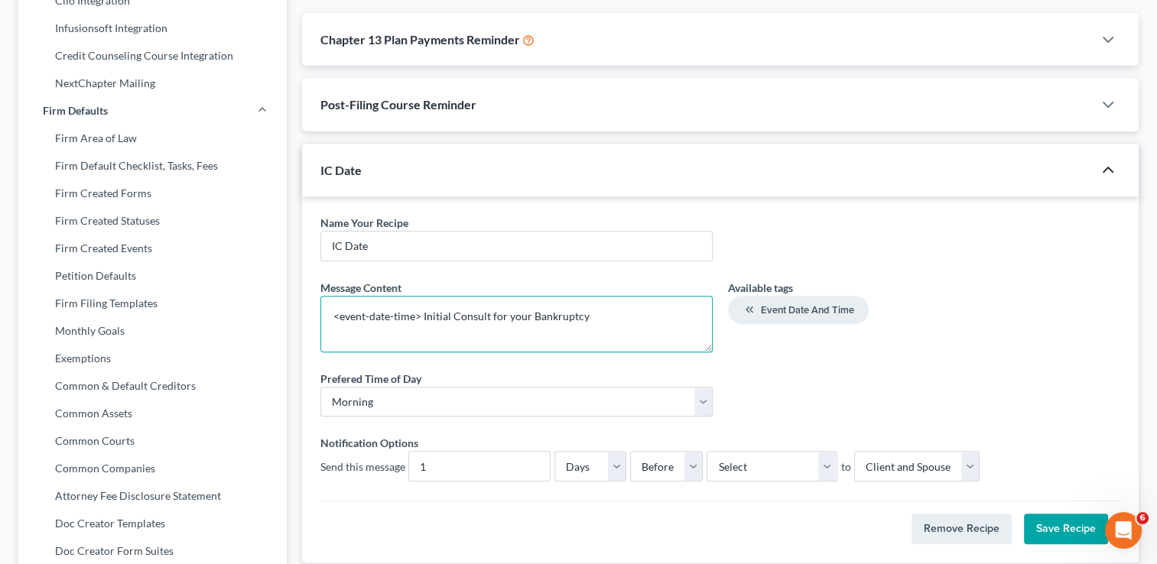
click at [454, 296] on textarea "<event-date-time> Initial Consult for your Bankruptcy" at bounding box center [516, 324] width 392 height 57
type textarea "<event-date-time> Initial Consult for your Bankruptcy"
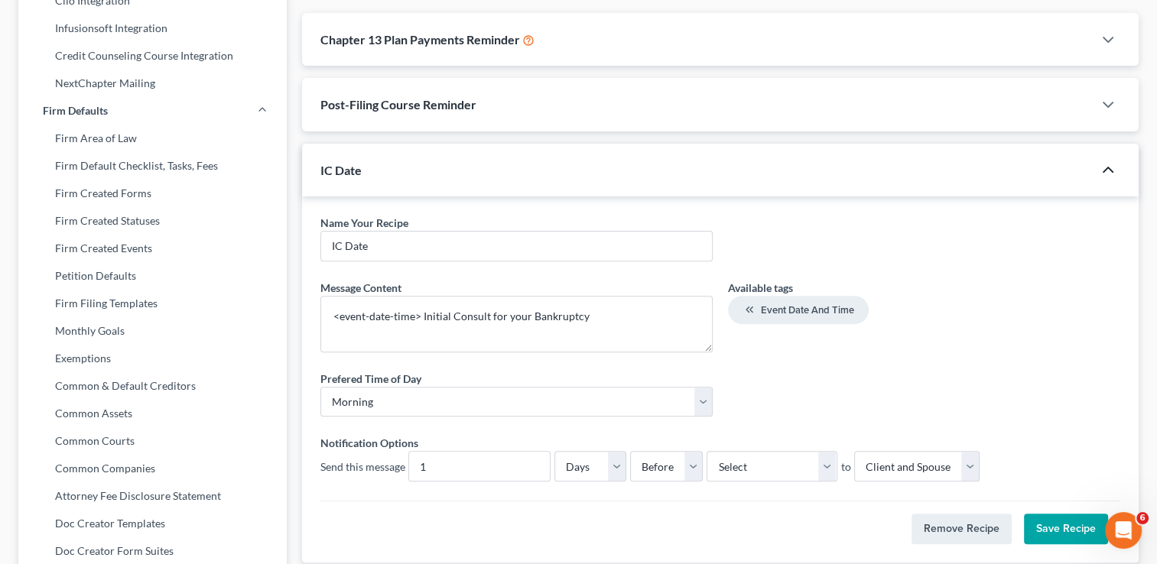
click at [1054, 514] on button "Save Recipe" at bounding box center [1066, 529] width 84 height 31
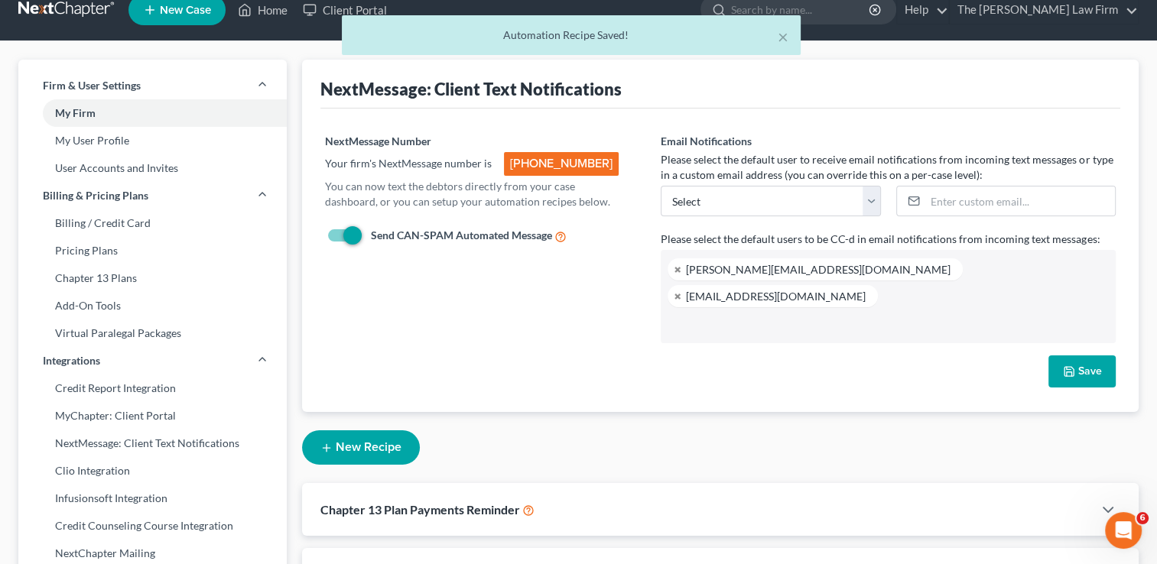
scroll to position [0, 0]
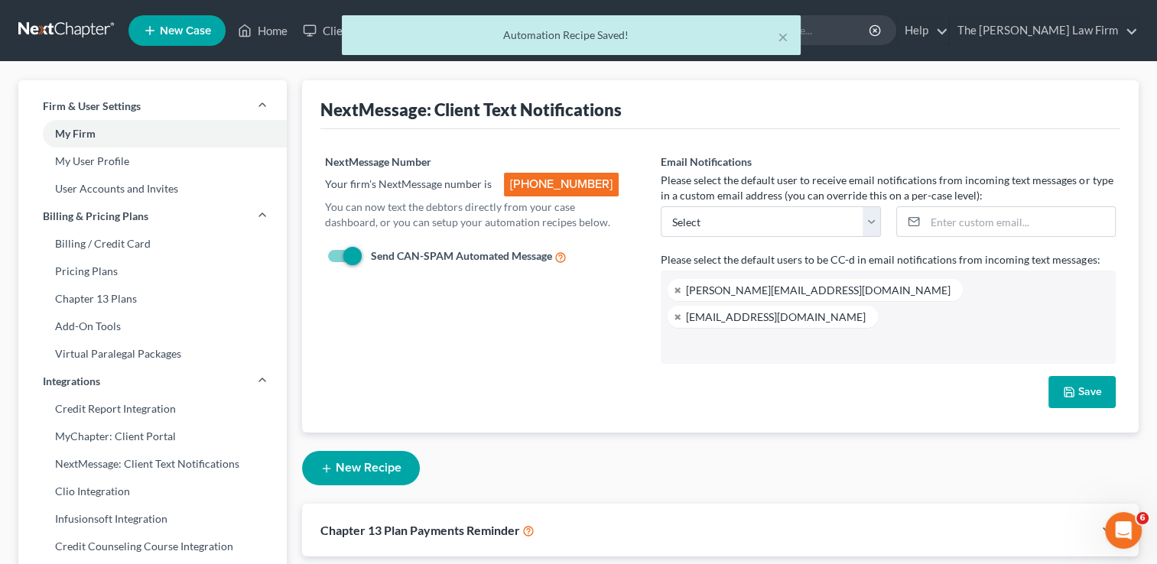
click at [262, 32] on div "× Automation Recipe Saved!" at bounding box center [570, 38] width 1157 height 47
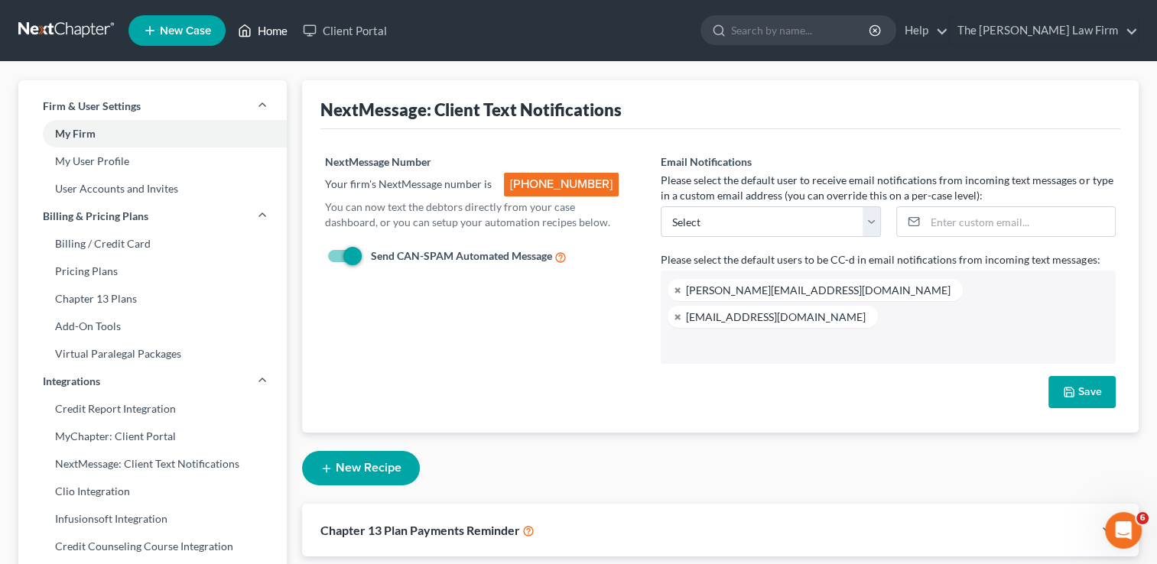
click at [278, 29] on link "Home" at bounding box center [262, 31] width 65 height 28
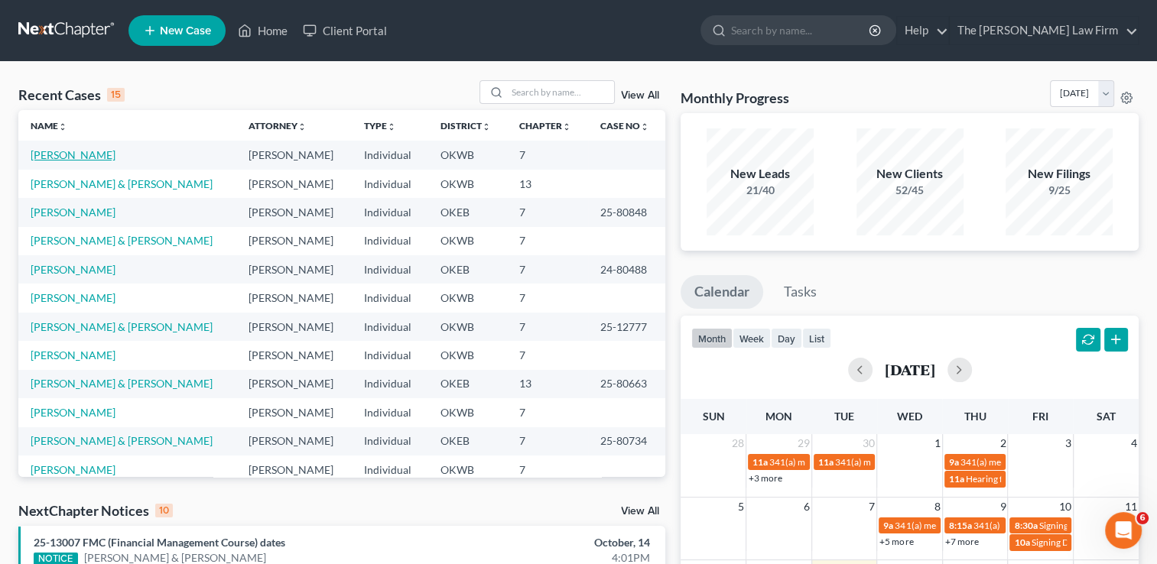
click at [56, 160] on link "[PERSON_NAME]" at bounding box center [73, 154] width 85 height 13
select select "2"
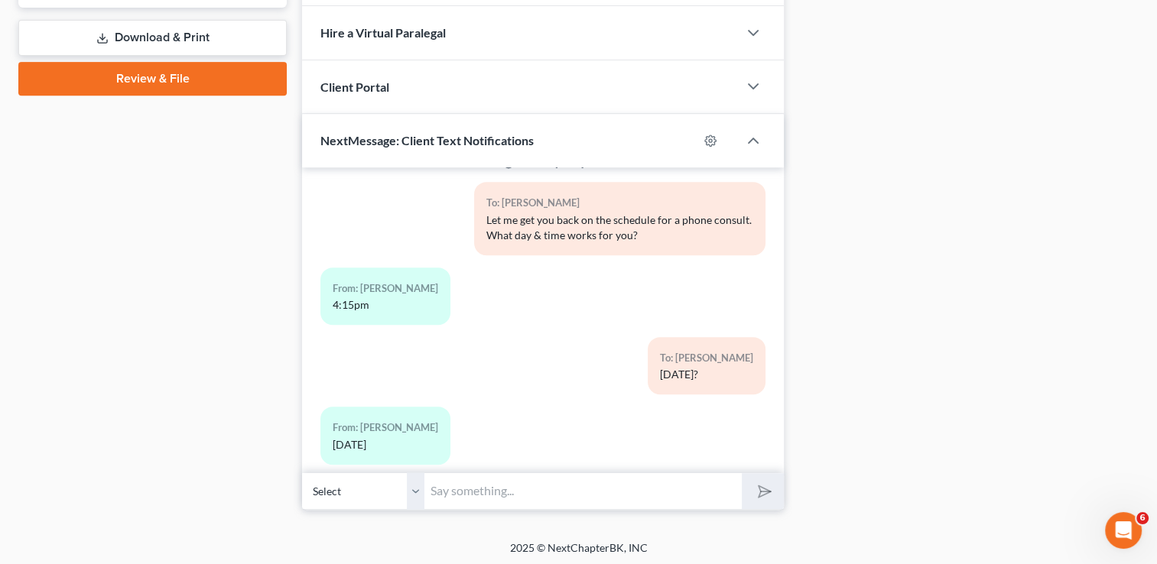
scroll to position [527, 0]
